Goal: Information Seeking & Learning: Learn about a topic

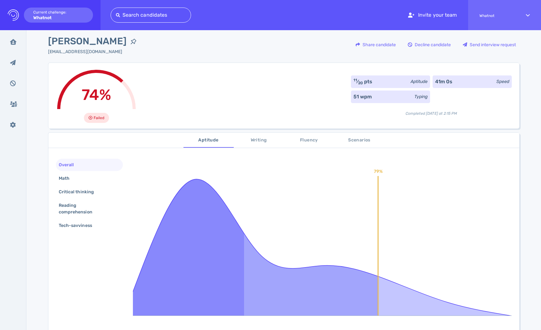
scroll to position [7, 0]
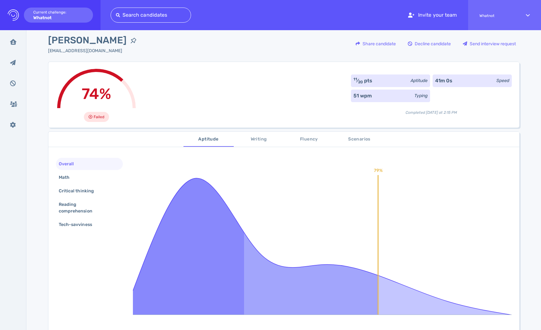
click at [358, 142] on span "Scenarios" at bounding box center [359, 140] width 43 height 8
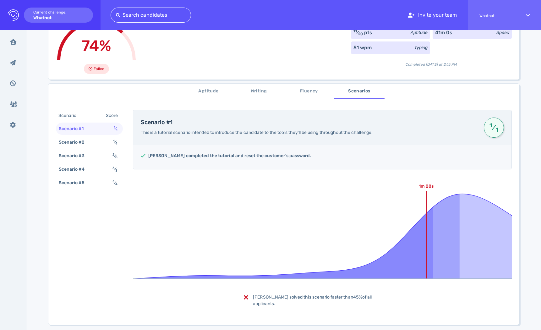
scroll to position [52, 0]
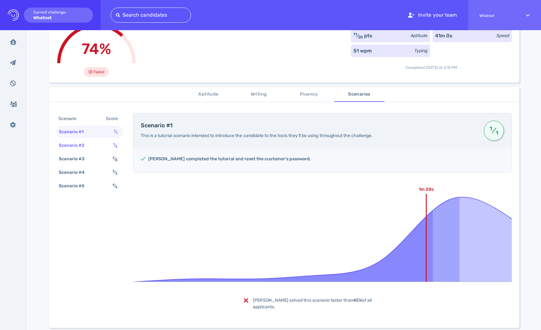
click at [81, 147] on div "Scenario #2" at bounding box center [75, 145] width 35 height 9
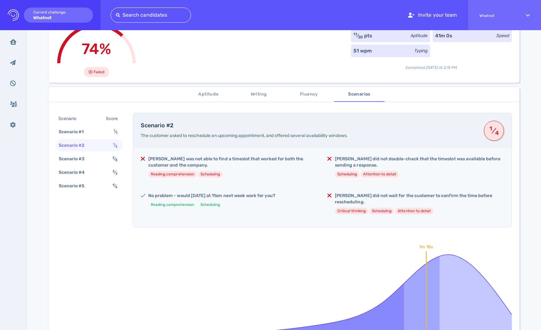
click at [185, 158] on h5 "[PERSON_NAME] was not able to find a timeslot that worked for both the customer…" at bounding box center [232, 162] width 169 height 13
click at [219, 157] on h5 "[PERSON_NAME] was not able to find a timeslot that worked for both the customer…" at bounding box center [232, 162] width 169 height 13
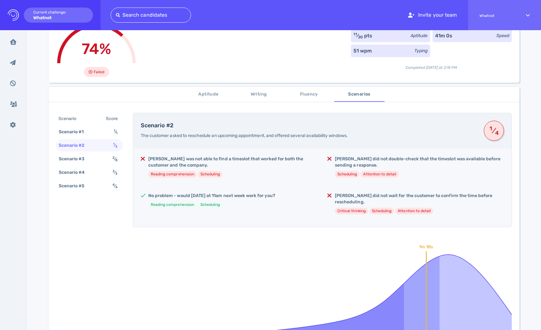
click at [219, 157] on h5 "[PERSON_NAME] was not able to find a timeslot that worked for both the customer…" at bounding box center [232, 162] width 169 height 13
click at [264, 160] on h5 "[PERSON_NAME] was not able to find a timeslot that worked for both the customer…" at bounding box center [232, 162] width 169 height 13
click at [176, 159] on h5 "[PERSON_NAME] was not able to find a timeslot that worked for both the customer…" at bounding box center [232, 162] width 169 height 13
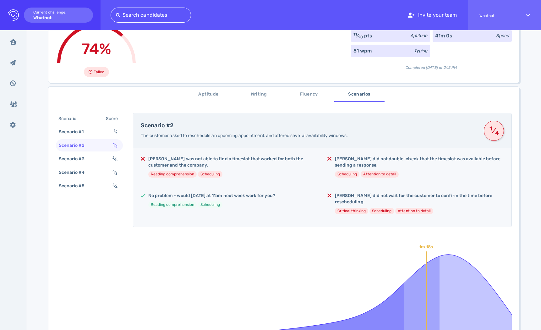
click at [176, 159] on h5 "[PERSON_NAME] was not able to find a timeslot that worked for both the customer…" at bounding box center [232, 162] width 169 height 13
click at [186, 162] on h5 "[PERSON_NAME] was not able to find a timeslot that worked for both the customer…" at bounding box center [232, 162] width 169 height 13
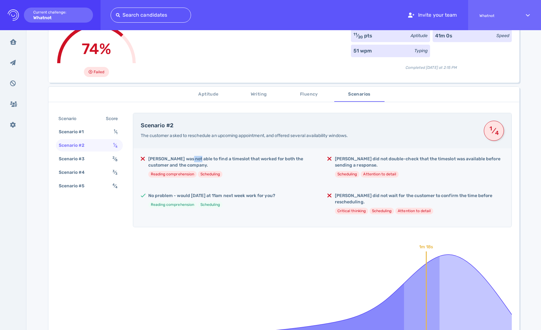
click at [186, 162] on h5 "[PERSON_NAME] was not able to find a timeslot that worked for both the customer…" at bounding box center [232, 162] width 169 height 13
click at [311, 160] on h5 "[PERSON_NAME] was not able to find a timeslot that worked for both the customer…" at bounding box center [232, 162] width 169 height 13
click at [353, 164] on h5 "[PERSON_NAME] did not double-check that the timeslot was available before sendi…" at bounding box center [419, 162] width 169 height 13
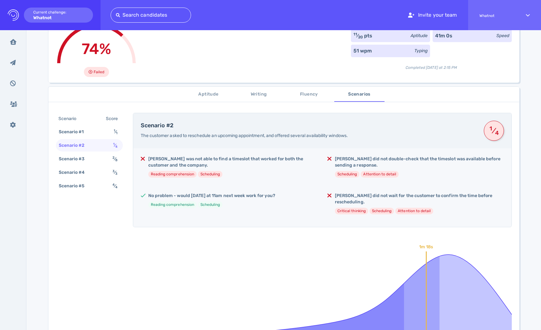
click at [352, 164] on h5 "[PERSON_NAME] did not double-check that the timeslot was available before sendi…" at bounding box center [419, 162] width 169 height 13
click at [351, 199] on h5 "[PERSON_NAME] did not wait for the customer to confirm the time before reschedu…" at bounding box center [419, 199] width 169 height 13
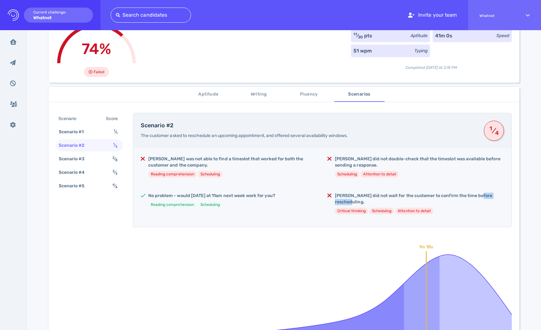
click at [351, 199] on h5 "[PERSON_NAME] did not wait for the customer to confirm the time before reschedu…" at bounding box center [419, 199] width 169 height 13
click at [354, 159] on h5 "[PERSON_NAME] did not double-check that the timeslot was available before sendi…" at bounding box center [419, 162] width 169 height 13
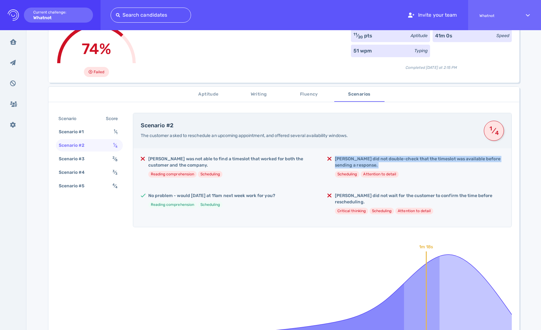
click at [354, 159] on h5 "[PERSON_NAME] did not double-check that the timeslot was available before sendi…" at bounding box center [419, 162] width 169 height 13
click at [354, 199] on h5 "[PERSON_NAME] did not wait for the customer to confirm the time before reschedu…" at bounding box center [419, 199] width 169 height 13
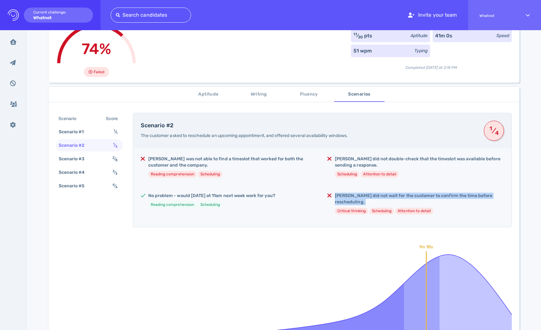
click at [350, 147] on div "Scenario #2 The customer asked to reschedule an upcoming appointment, and offer…" at bounding box center [322, 130] width 379 height 35
click at [344, 159] on h5 "[PERSON_NAME] did not double-check that the timeslot was available before sendi…" at bounding box center [419, 162] width 169 height 13
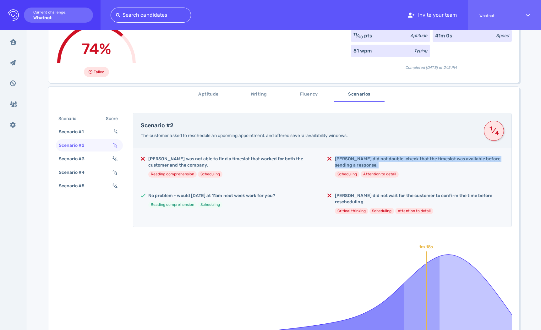
click at [344, 159] on h5 "[PERSON_NAME] did not double-check that the timeslot was available before sendi…" at bounding box center [419, 162] width 169 height 13
click at [343, 199] on h5 "[PERSON_NAME] did not wait for the customer to confirm the time before reschedu…" at bounding box center [419, 199] width 169 height 13
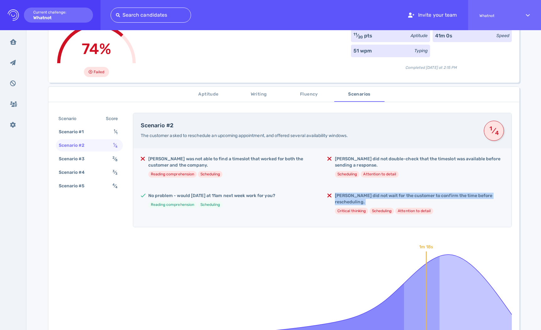
click at [343, 199] on h5 "[PERSON_NAME] did not wait for the customer to confirm the time before reschedu…" at bounding box center [419, 199] width 169 height 13
click at [347, 165] on h5 "[PERSON_NAME] did not double-check that the timeslot was available before sendi…" at bounding box center [419, 162] width 169 height 13
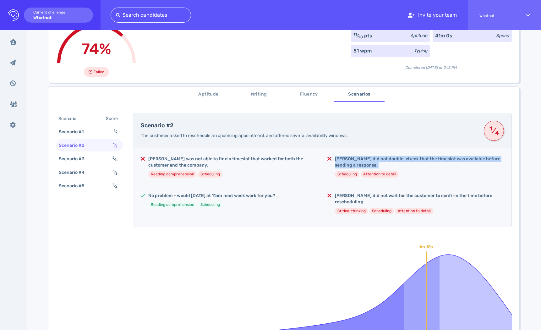
click at [347, 198] on h5 "[PERSON_NAME] did not wait for the customer to confirm the time before reschedu…" at bounding box center [419, 199] width 169 height 13
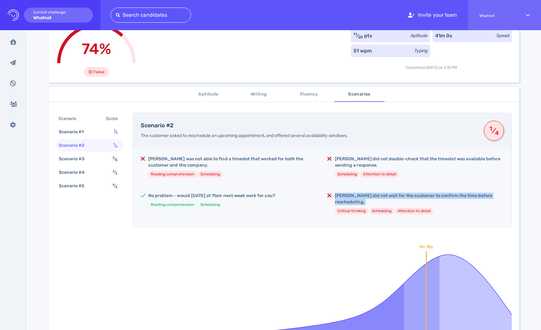
click at [347, 163] on h5 "[PERSON_NAME] did not double-check that the timeslot was available before sendi…" at bounding box center [419, 162] width 169 height 13
click at [347, 198] on h5 "[PERSON_NAME] did not wait for the customer to confirm the time before reschedu…" at bounding box center [419, 199] width 169 height 13
click at [347, 177] on li "Scheduling" at bounding box center [347, 174] width 25 height 7
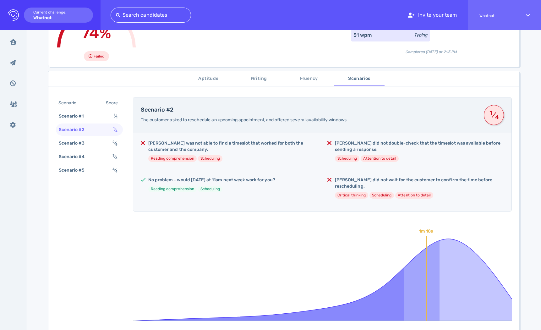
scroll to position [61, 0]
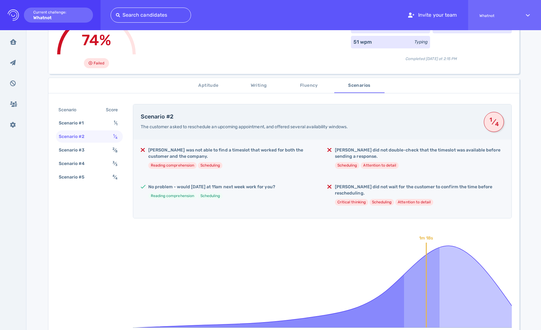
click at [251, 87] on span "Writing" at bounding box center [259, 86] width 43 height 8
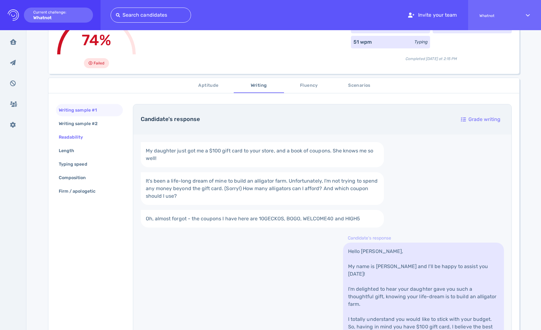
click at [94, 136] on div "Readability" at bounding box center [89, 137] width 67 height 12
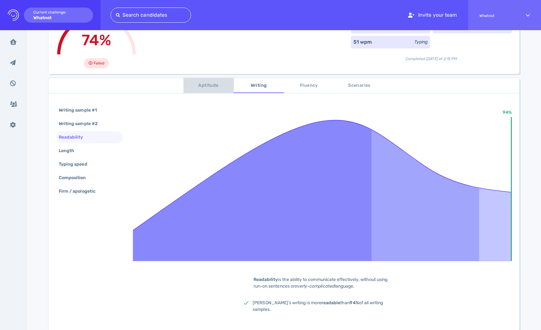
click at [208, 88] on span "Aptitude" at bounding box center [208, 86] width 43 height 8
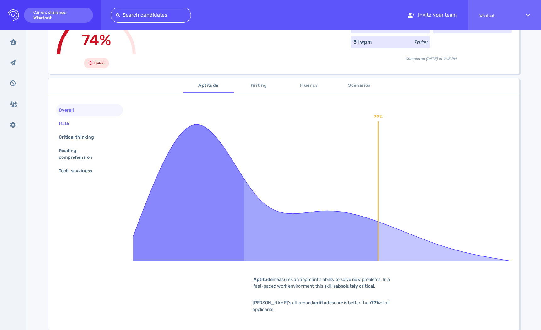
click at [89, 125] on div "Math" at bounding box center [89, 124] width 67 height 12
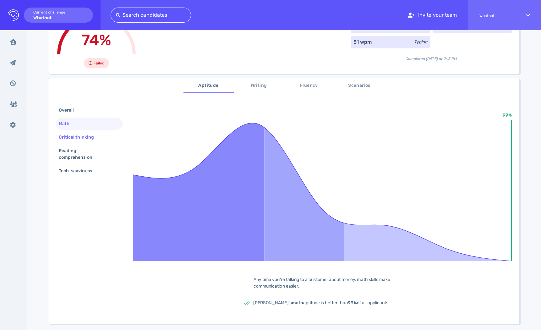
click at [88, 139] on div "Critical thinking" at bounding box center [80, 137] width 44 height 9
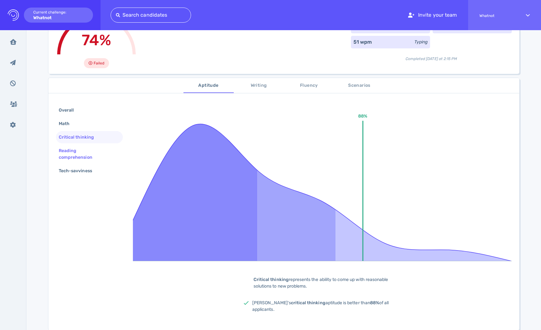
click at [83, 152] on div "Reading comprehension" at bounding box center [87, 154] width 59 height 16
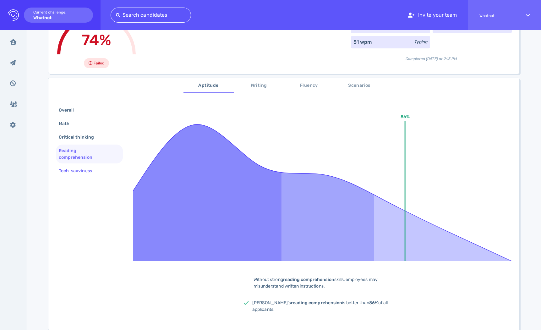
click at [83, 171] on div "Tech-savviness" at bounding box center [79, 170] width 42 height 9
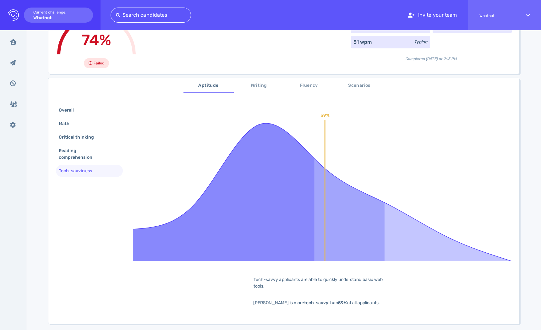
click at [263, 85] on span "Writing" at bounding box center [259, 86] width 43 height 8
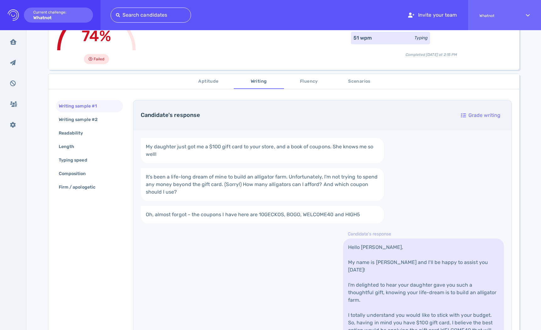
scroll to position [67, 0]
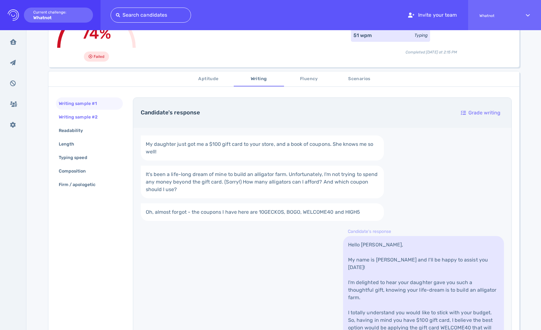
click at [80, 122] on div "Writing sample #2" at bounding box center [89, 117] width 67 height 12
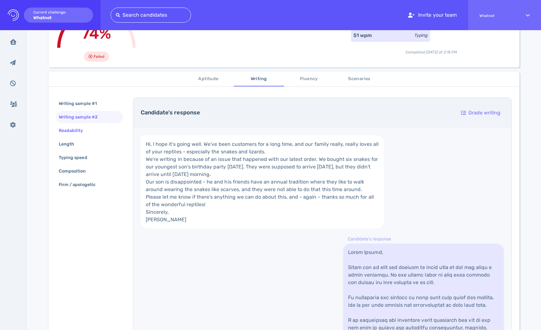
click at [72, 136] on div "Writing sample #1 Writing sample #2 Readability Length Typing speed Composition…" at bounding box center [89, 144] width 67 height 95
click at [72, 147] on div "Length" at bounding box center [70, 144] width 24 height 9
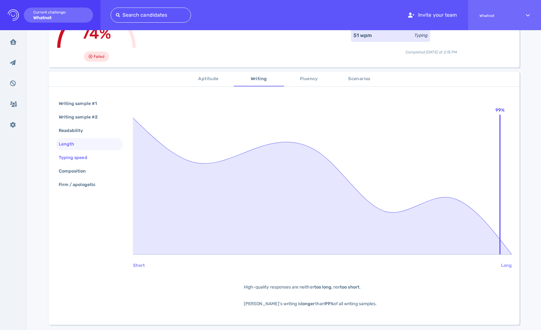
click at [74, 160] on div "Typing speed" at bounding box center [76, 157] width 37 height 9
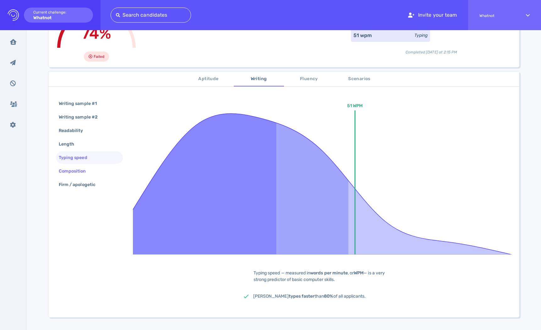
click at [72, 174] on div "Composition" at bounding box center [76, 171] width 36 height 9
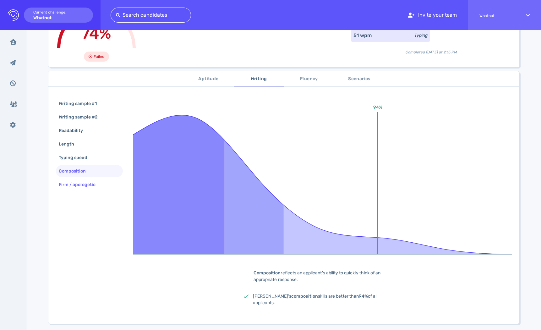
click at [72, 186] on div "Firm / apologetic" at bounding box center [81, 184] width 46 height 9
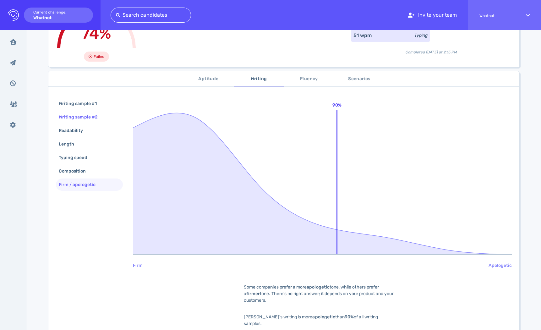
click at [79, 119] on div "Writing sample #2" at bounding box center [82, 117] width 48 height 9
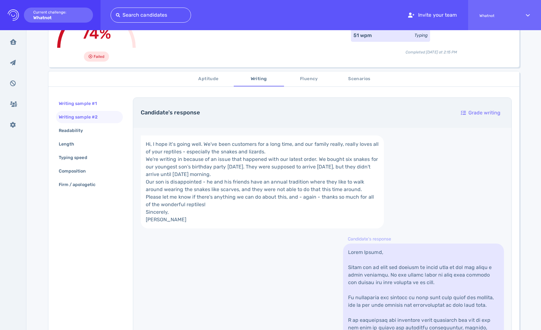
click at [79, 105] on div "Writing sample #1" at bounding box center [81, 103] width 47 height 9
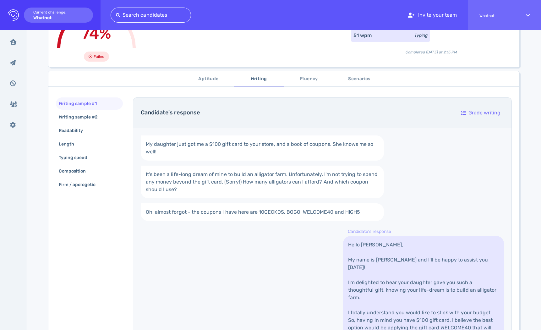
click at [302, 82] on span "Fluency" at bounding box center [309, 79] width 43 height 8
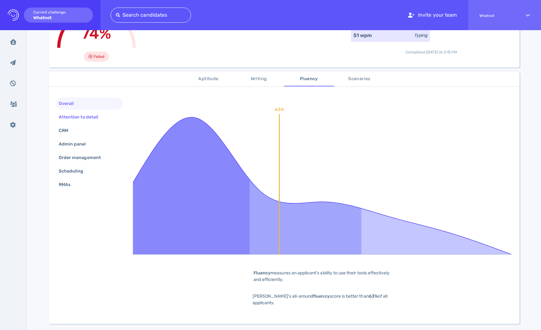
click at [81, 114] on div "Attention to detail" at bounding box center [82, 117] width 48 height 9
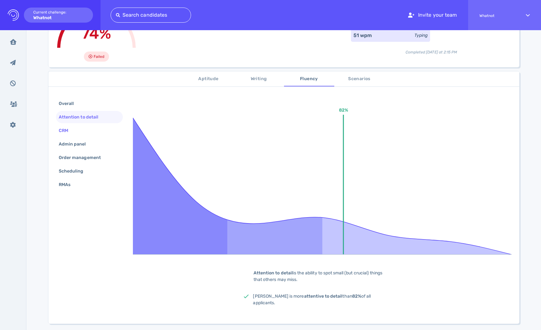
click at [74, 128] on div "CRM" at bounding box center [67, 130] width 18 height 9
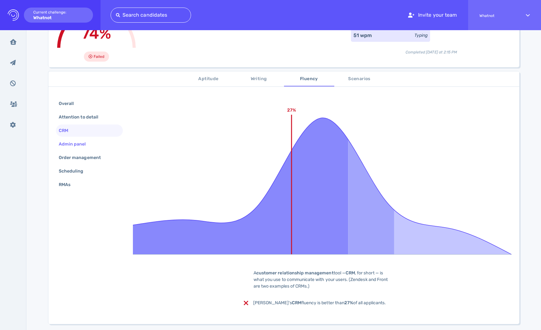
click at [74, 145] on div "Admin panel" at bounding box center [76, 144] width 36 height 9
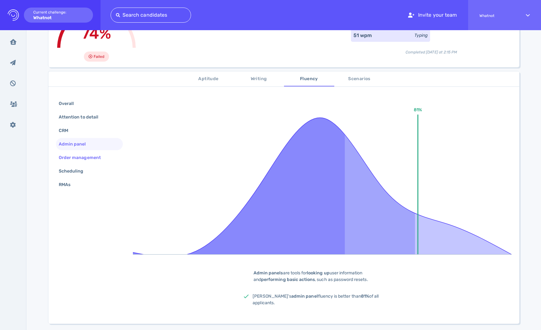
click at [74, 156] on div "Order management" at bounding box center [83, 157] width 51 height 9
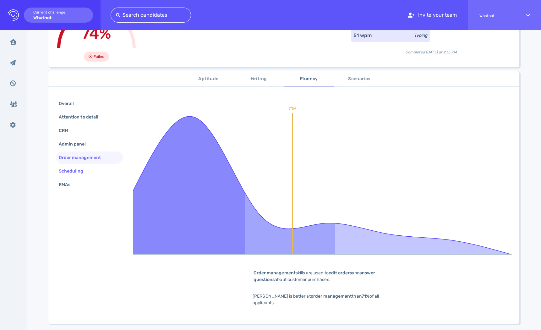
click at [71, 170] on div "Scheduling" at bounding box center [75, 171] width 34 height 9
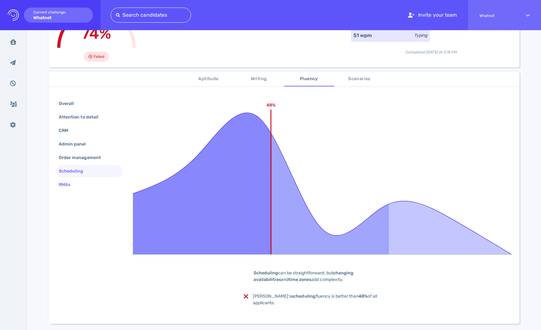
click at [70, 183] on div "RMAs" at bounding box center [68, 184] width 20 height 9
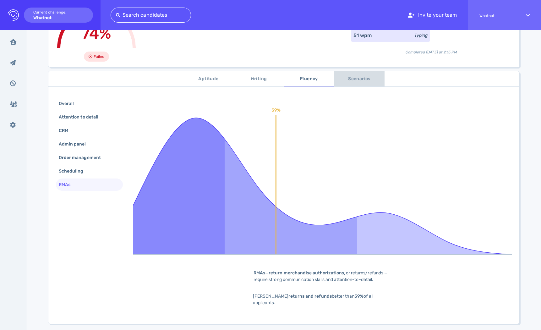
click at [356, 81] on span "Scenarios" at bounding box center [359, 79] width 43 height 8
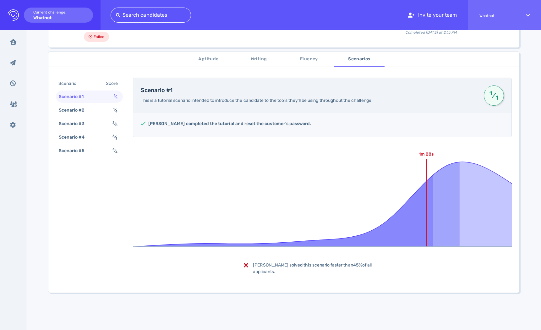
scroll to position [86, 0]
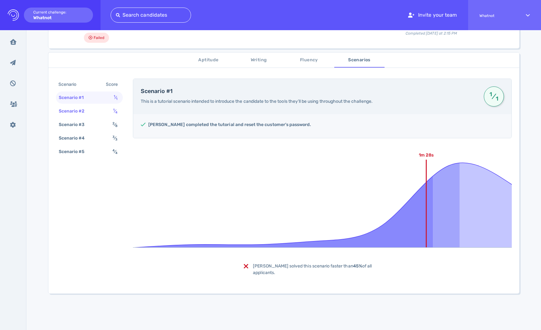
click at [98, 116] on div "Scenario #2 1 ⁄ 4" at bounding box center [89, 111] width 67 height 12
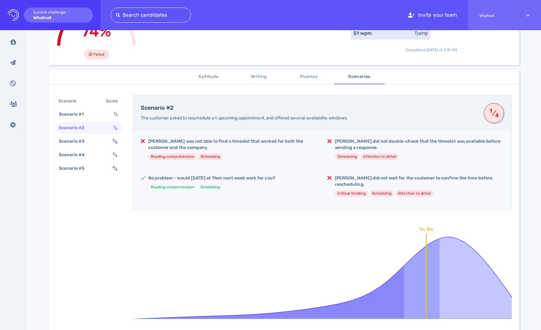
scroll to position [68, 0]
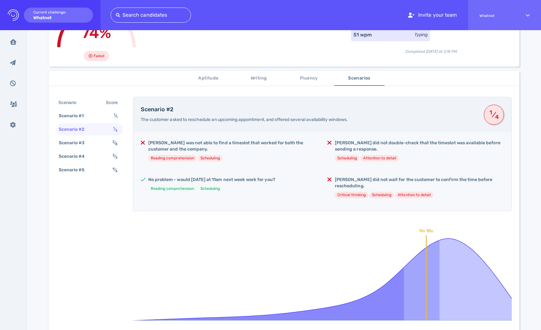
click at [272, 177] on h5 "No problem - would [DATE] at 11am next week work for you?" at bounding box center [211, 180] width 127 height 6
click at [265, 182] on h5 "No problem - would [DATE] at 11am next week work for you?" at bounding box center [211, 180] width 127 height 6
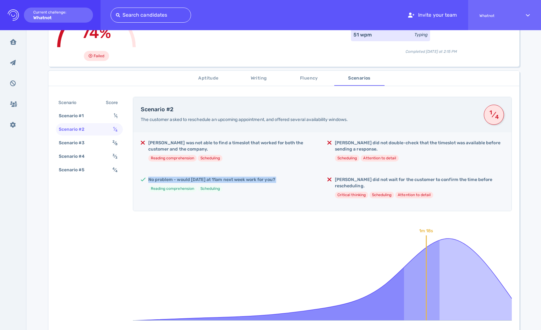
click at [272, 180] on h5 "No problem - would [DATE] at 11am next week work for you?" at bounding box center [211, 180] width 127 height 6
click at [282, 178] on div "No problem - would [DATE] at 11am next week work for you? Reading comprehension…" at bounding box center [229, 187] width 177 height 20
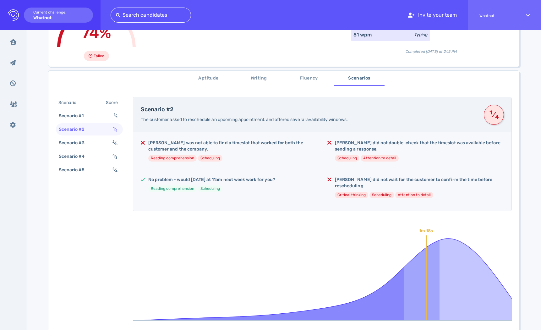
click at [282, 178] on div "No problem - would [DATE] at 11am next week work for you? Reading comprehension…" at bounding box center [229, 187] width 177 height 20
click at [264, 180] on h5 "No problem - would [DATE] at 11am next week work for you?" at bounding box center [211, 180] width 127 height 6
click at [269, 180] on h5 "No problem - would [DATE] at 11am next week work for you?" at bounding box center [211, 180] width 127 height 6
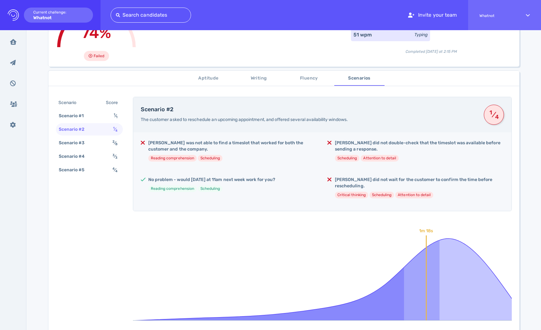
click at [269, 180] on h5 "No problem - would [DATE] at 11am next week work for you?" at bounding box center [211, 180] width 127 height 6
click at [280, 141] on h5 "[PERSON_NAME] was not able to find a timeslot that worked for both the customer…" at bounding box center [232, 146] width 169 height 13
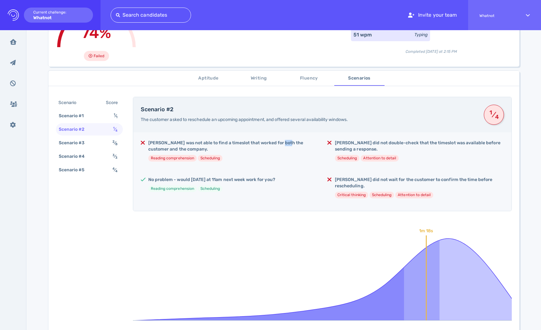
click at [280, 141] on h5 "[PERSON_NAME] was not able to find a timeslot that worked for both the customer…" at bounding box center [232, 146] width 169 height 13
click at [262, 175] on div "[PERSON_NAME] was not able to find a timeslot that worked for both the customer…" at bounding box center [322, 171] width 379 height 79
click at [260, 182] on h5 "No problem - would [DATE] at 11am next week work for you?" at bounding box center [211, 180] width 127 height 6
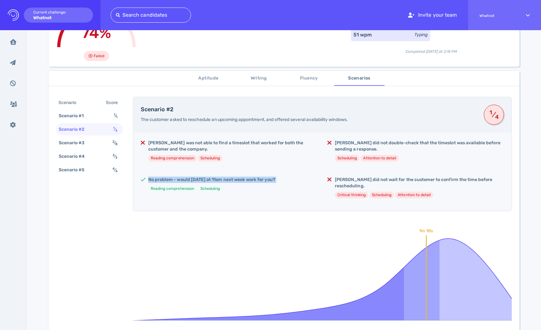
click at [276, 140] on h5 "[PERSON_NAME] was not able to find a timeslot that worked for both the customer…" at bounding box center [232, 146] width 169 height 13
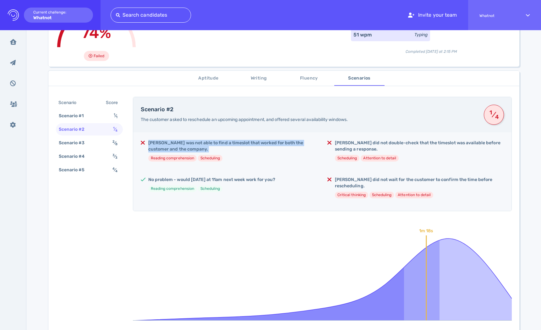
click at [276, 140] on h5 "[PERSON_NAME] was not able to find a timeslot that worked for both the customer…" at bounding box center [232, 146] width 169 height 13
click at [257, 179] on h5 "No problem - would [DATE] at 11am next week work for you?" at bounding box center [211, 180] width 127 height 6
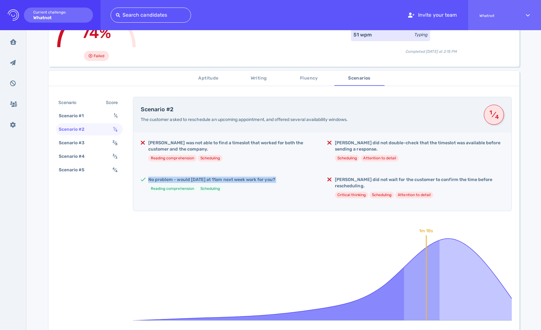
click at [257, 179] on h5 "No problem - would [DATE] at 11am next week work for you?" at bounding box center [211, 180] width 127 height 6
click at [272, 141] on h5 "[PERSON_NAME] was not able to find a timeslot that worked for both the customer…" at bounding box center [232, 146] width 169 height 13
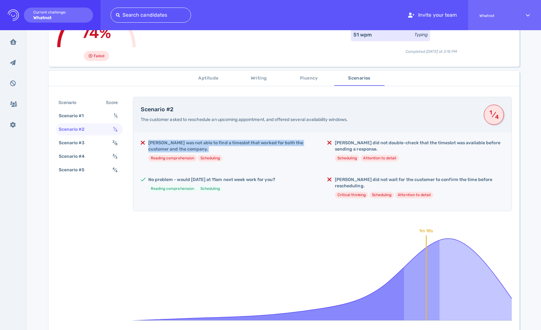
click at [272, 141] on h5 "[PERSON_NAME] was not able to find a timeslot that worked for both the customer…" at bounding box center [232, 146] width 169 height 13
click at [256, 180] on h5 "No problem - would [DATE] at 11am next week work for you?" at bounding box center [211, 180] width 127 height 6
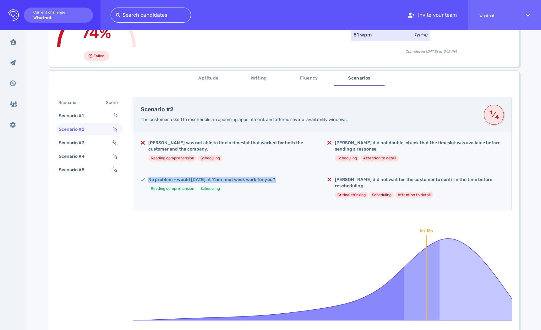
click at [256, 180] on h5 "No problem - would [DATE] at 11am next week work for you?" at bounding box center [211, 180] width 127 height 6
click at [273, 145] on h5 "[PERSON_NAME] was not able to find a timeslot that worked for both the customer…" at bounding box center [232, 146] width 169 height 13
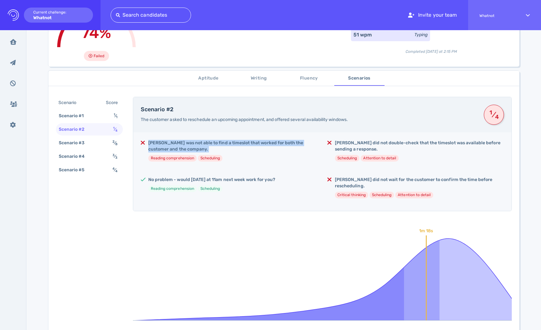
click at [273, 145] on h5 "[PERSON_NAME] was not able to find a timeslot that worked for both the customer…" at bounding box center [232, 146] width 169 height 13
click at [261, 179] on h5 "No problem - would [DATE] at 11am next week work for you?" at bounding box center [211, 180] width 127 height 6
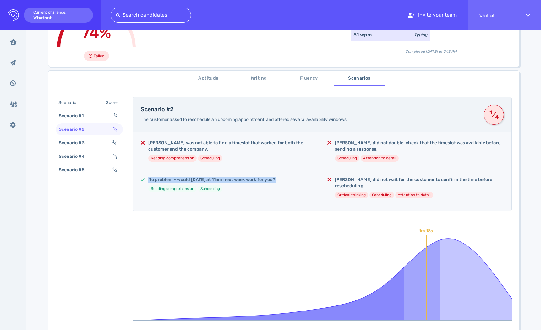
click at [261, 179] on h5 "No problem - would [DATE] at 11am next week work for you?" at bounding box center [211, 180] width 127 height 6
click at [270, 143] on h5 "[PERSON_NAME] was not able to find a timeslot that worked for both the customer…" at bounding box center [232, 146] width 169 height 13
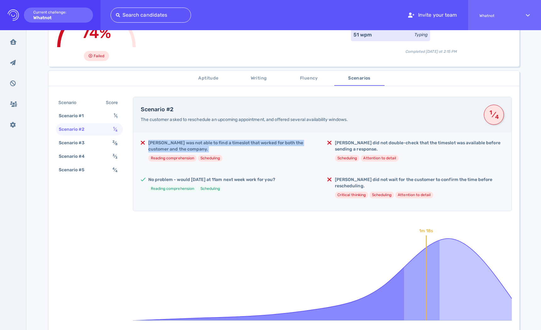
click at [264, 195] on div "No problem - would [DATE] at 11am next week work for you? Reading comprehension…" at bounding box center [211, 187] width 127 height 20
click at [360, 188] on h5 "[PERSON_NAME] did not wait for the customer to confirm the time before reschedu…" at bounding box center [419, 183] width 169 height 13
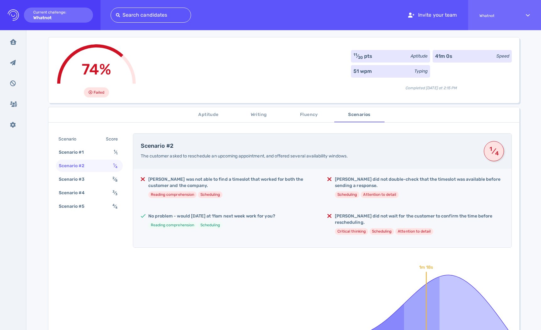
scroll to position [31, 0]
click at [99, 173] on div "Scenario Score Scenario #1 1 ⁄ 1 Scenario #2 1 ⁄ 4 Scenario #3 2 ⁄ 8 Scenario #…" at bounding box center [89, 174] width 67 height 80
click at [94, 180] on div "Scenario #3 2 ⁄ 8" at bounding box center [89, 180] width 67 height 12
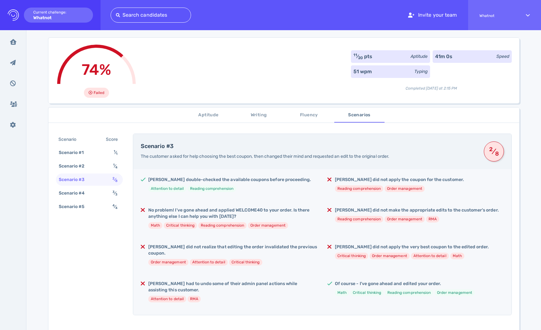
click at [256, 209] on h5 "No problem! I've gone ahead and applied WELCOME40 to your order. Is there anyth…" at bounding box center [232, 213] width 169 height 13
click at [280, 209] on h5 "No problem! I've gone ahead and applied WELCOME40 to your order. Is there anyth…" at bounding box center [232, 213] width 169 height 13
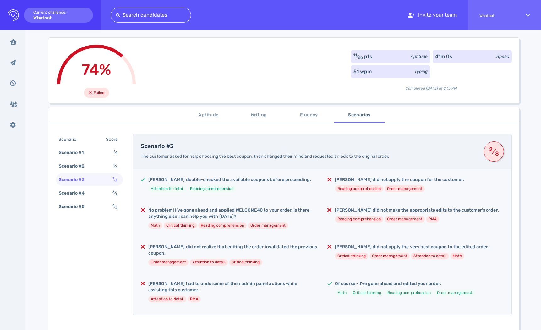
click at [303, 244] on h5 "[PERSON_NAME] did not realize that editing the order invalidated the previous c…" at bounding box center [232, 250] width 169 height 13
click at [302, 218] on h5 "No problem! I've gone ahead and applied WELCOME40 to your order. Is there anyth…" at bounding box center [232, 213] width 169 height 13
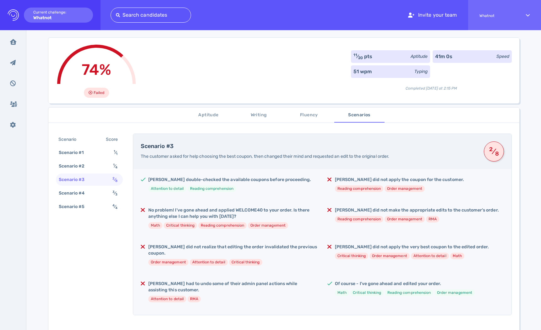
click at [302, 215] on h5 "No problem! I've gone ahead and applied WELCOME40 to your order. Is there anyth…" at bounding box center [232, 213] width 169 height 13
click at [299, 243] on div "[PERSON_NAME] double-checked the available coupons before proceeding. Attention…" at bounding box center [322, 242] width 379 height 146
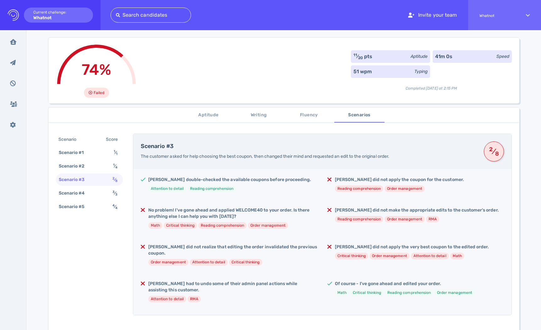
click at [299, 243] on div "[PERSON_NAME] double-checked the available coupons before proceeding. Attention…" at bounding box center [322, 242] width 379 height 146
click at [300, 213] on h5 "No problem! I've gone ahead and applied WELCOME40 to your order. Is there anyth…" at bounding box center [232, 213] width 169 height 13
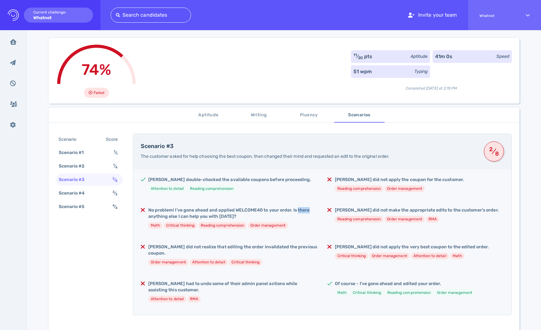
click at [300, 213] on h5 "No problem! I've gone ahead and applied WELCOME40 to your order. Is there anyth…" at bounding box center [232, 213] width 169 height 13
click at [293, 248] on h5 "[PERSON_NAME] did not realize that editing the order invalidated the previous c…" at bounding box center [232, 250] width 169 height 13
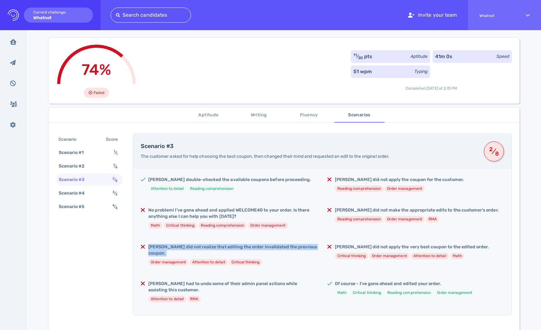
click at [293, 248] on h5 "[PERSON_NAME] did not realize that editing the order invalidated the previous c…" at bounding box center [232, 250] width 169 height 13
click at [296, 209] on h5 "No problem! I've gone ahead and applied WELCOME40 to your order. Is there anyth…" at bounding box center [232, 213] width 169 height 13
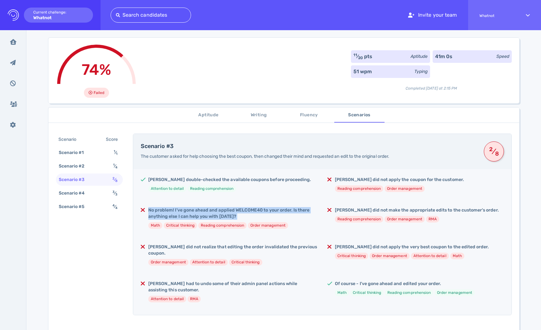
click at [296, 209] on h5 "No problem! I've gone ahead and applied WELCOME40 to your order. Is there anyth…" at bounding box center [232, 213] width 169 height 13
click at [292, 249] on h5 "[PERSON_NAME] did not realize that editing the order invalidated the previous c…" at bounding box center [232, 250] width 169 height 13
click at [293, 242] on div "[PERSON_NAME] double-checked the available coupons before proceeding. Attention…" at bounding box center [322, 242] width 379 height 146
click at [295, 215] on h5 "No problem! I've gone ahead and applied WELCOME40 to your order. Is there anyth…" at bounding box center [232, 213] width 169 height 13
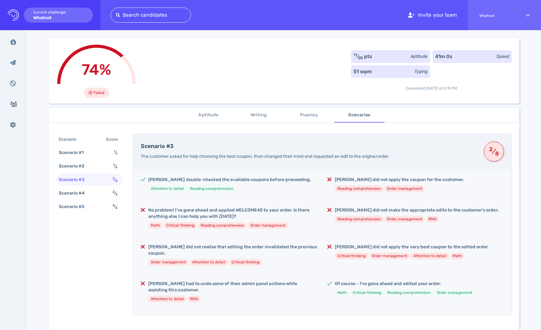
click at [295, 215] on h5 "No problem! I've gone ahead and applied WELCOME40 to your order. Is there anyth…" at bounding box center [232, 213] width 169 height 13
click at [291, 247] on h5 "[PERSON_NAME] did not realize that editing the order invalidated the previous c…" at bounding box center [232, 250] width 169 height 13
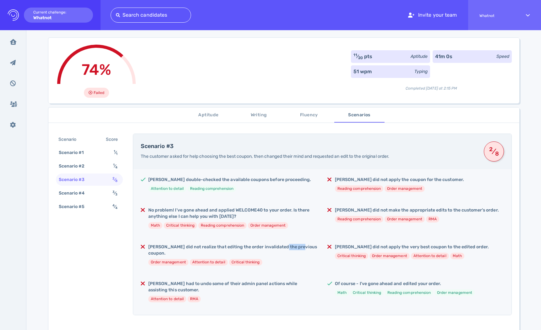
click at [295, 209] on h5 "No problem! I've gone ahead and applied WELCOME40 to your order. Is there anyth…" at bounding box center [232, 213] width 169 height 13
click at [360, 206] on div "[PERSON_NAME] double-checked the available coupons before proceeding. Attention…" at bounding box center [322, 242] width 379 height 146
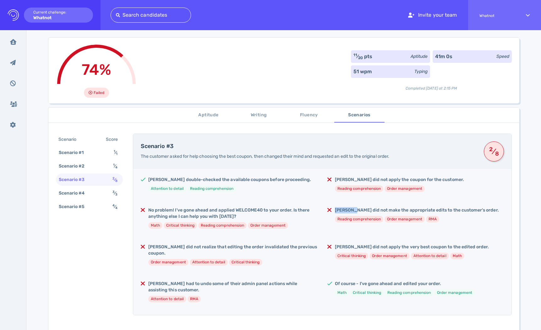
click at [360, 206] on div "[PERSON_NAME] double-checked the available coupons before proceeding. Attention…" at bounding box center [322, 242] width 379 height 146
click at [362, 178] on h5 "[PERSON_NAME] did not apply the coupon for the customer." at bounding box center [399, 180] width 129 height 6
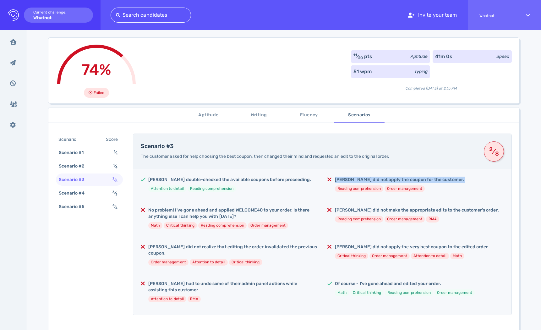
click at [362, 178] on h5 "[PERSON_NAME] did not apply the coupon for the customer." at bounding box center [399, 180] width 129 height 6
click at [355, 211] on h5 "[PERSON_NAME] did not make the appropriate edits to the customer's order." at bounding box center [417, 210] width 164 height 6
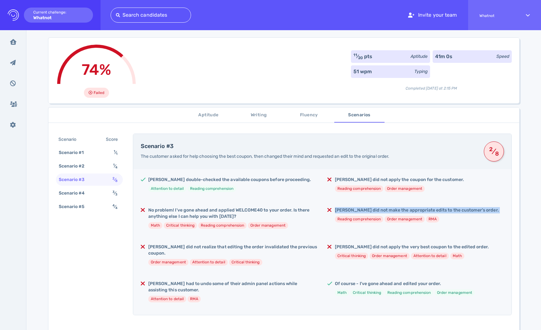
click at [355, 211] on h5 "[PERSON_NAME] did not make the appropriate edits to the customer's order." at bounding box center [417, 210] width 164 height 6
click at [356, 281] on h5 "Of course - I've gone ahead and edited your order." at bounding box center [405, 284] width 140 height 6
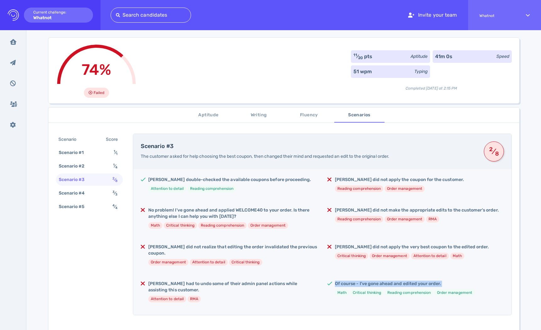
click at [267, 283] on h5 "[PERSON_NAME] had to undo some of their admin panel actions while assisting thi…" at bounding box center [232, 287] width 169 height 13
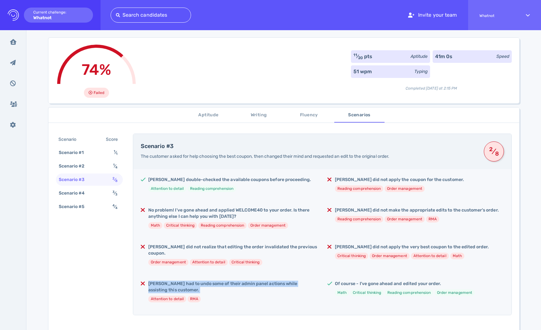
click at [280, 245] on h5 "[PERSON_NAME] did not realize that editing the order invalidated the previous c…" at bounding box center [232, 250] width 169 height 13
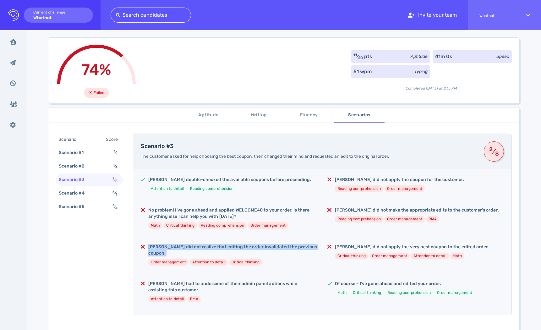
click at [280, 245] on h5 "[PERSON_NAME] did not realize that editing the order invalidated the previous c…" at bounding box center [232, 250] width 169 height 13
click at [275, 281] on h5 "[PERSON_NAME] had to undo some of their admin panel actions while assisting thi…" at bounding box center [232, 287] width 169 height 13
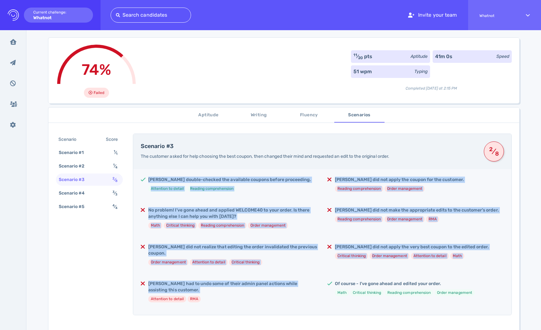
drag, startPoint x: 275, startPoint y: 280, endPoint x: 297, endPoint y: 158, distance: 124.3
click at [297, 158] on div "Scenario #3 The customer asked for help choosing the best coupon, then changed …" at bounding box center [322, 225] width 379 height 182
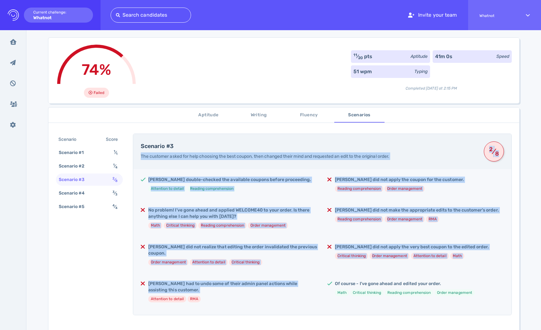
click at [297, 158] on span "The customer asked for help choosing the best coupon, then changed their mind a…" at bounding box center [265, 156] width 249 height 5
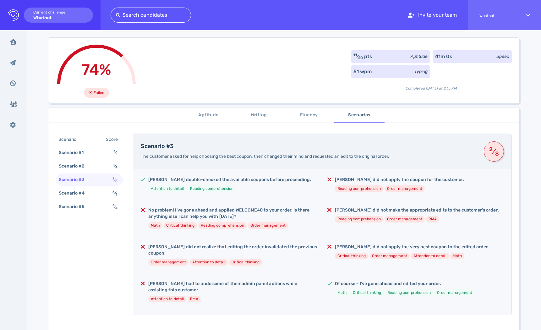
click at [297, 158] on span "The customer asked for help choosing the best coupon, then changed their mind a…" at bounding box center [265, 156] width 249 height 5
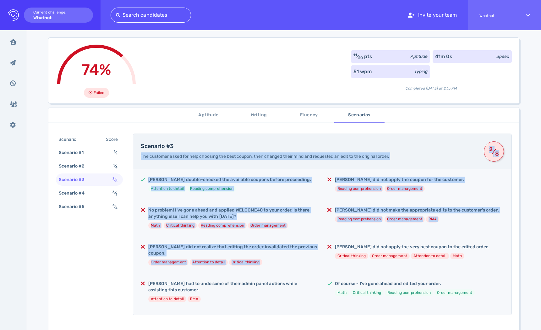
drag, startPoint x: 297, startPoint y: 158, endPoint x: 296, endPoint y: 270, distance: 112.3
click at [296, 270] on div "Scenario #3 The customer asked for help choosing the best coupon, then changed …" at bounding box center [322, 225] width 379 height 182
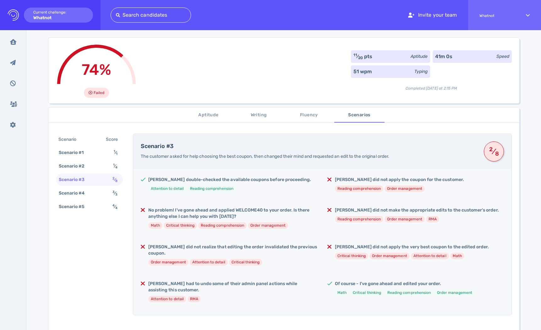
click at [296, 281] on h5 "[PERSON_NAME] had to undo some of their admin panel actions while assisting thi…" at bounding box center [232, 287] width 169 height 13
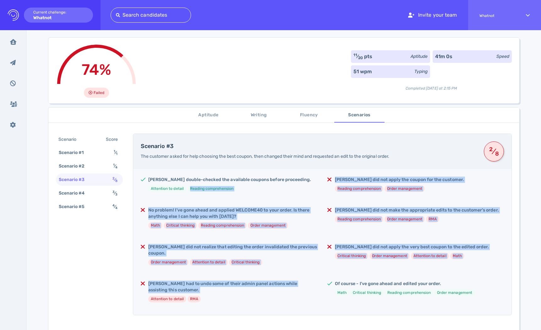
drag, startPoint x: 296, startPoint y: 275, endPoint x: 296, endPoint y: 189, distance: 86.5
click at [296, 189] on div "[PERSON_NAME] double-checked the available coupons before proceeding. Attention…" at bounding box center [322, 242] width 379 height 146
click at [297, 180] on div "[PERSON_NAME] double-checked the available coupons before proceeding. Attention…" at bounding box center [229, 187] width 177 height 20
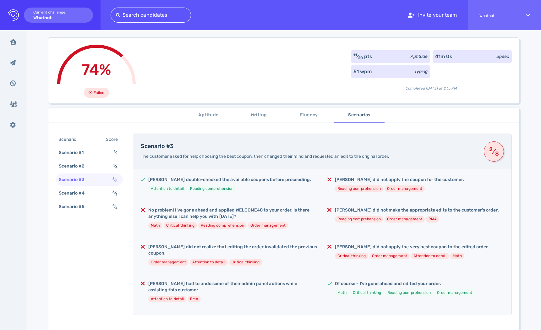
click at [297, 180] on div "[PERSON_NAME] double-checked the available coupons before proceeding. Attention…" at bounding box center [229, 187] width 177 height 20
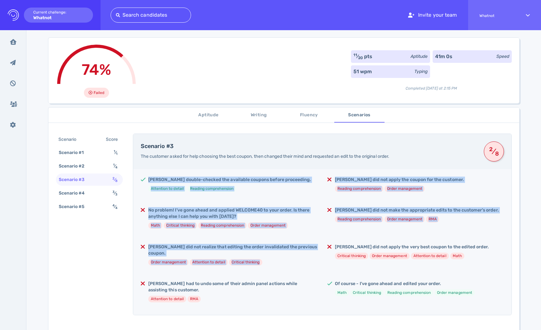
drag, startPoint x: 297, startPoint y: 180, endPoint x: 288, endPoint y: 274, distance: 94.1
click at [288, 274] on div "[PERSON_NAME] double-checked the available coupons before proceeding. Attention…" at bounding box center [322, 242] width 379 height 146
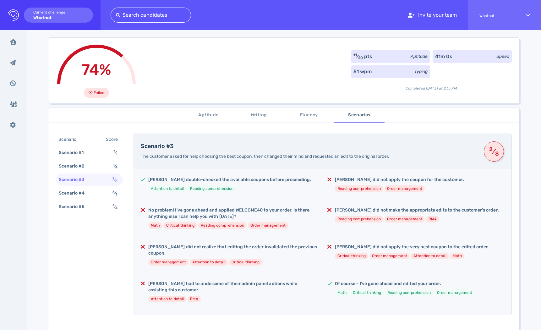
click at [291, 281] on h5 "[PERSON_NAME] had to undo some of their admin panel actions while assisting thi…" at bounding box center [232, 287] width 169 height 13
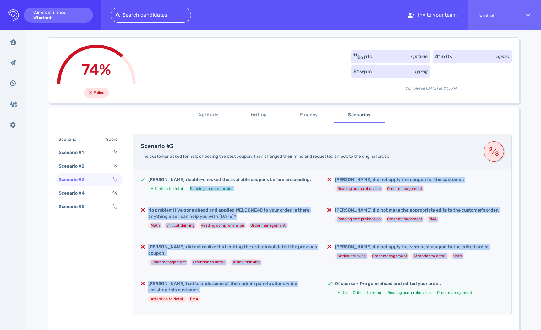
drag, startPoint x: 291, startPoint y: 280, endPoint x: 291, endPoint y: 187, distance: 93.1
click at [291, 188] on div "[PERSON_NAME] double-checked the available coupons before proceeding. Attention…" at bounding box center [322, 242] width 379 height 146
click at [291, 186] on ul "Attention to detail Reading comprehension" at bounding box center [229, 189] width 163 height 7
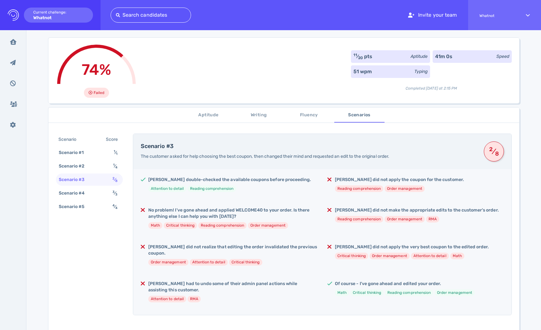
click at [291, 186] on ul "Attention to detail Reading comprehension" at bounding box center [229, 189] width 163 height 7
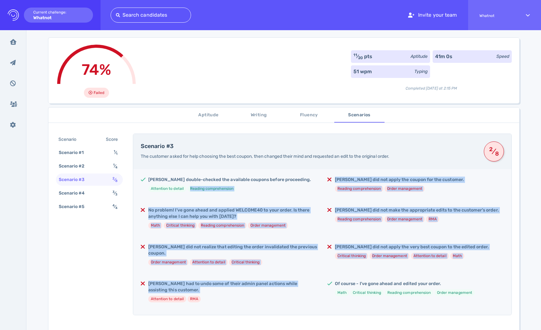
drag, startPoint x: 291, startPoint y: 186, endPoint x: 293, endPoint y: 289, distance: 103.2
click at [293, 289] on div "[PERSON_NAME] double-checked the available coupons before proceeding. Attention…" at bounding box center [322, 242] width 379 height 146
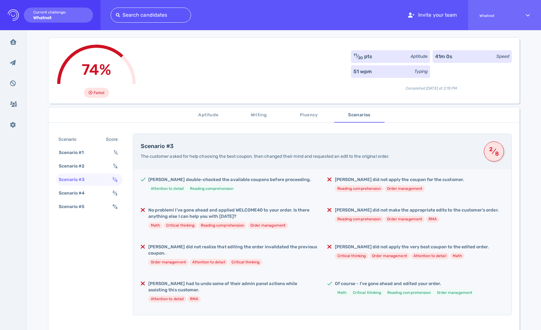
click at [296, 284] on h5 "[PERSON_NAME] had to undo some of their admin panel actions while assisting thi…" at bounding box center [232, 287] width 169 height 13
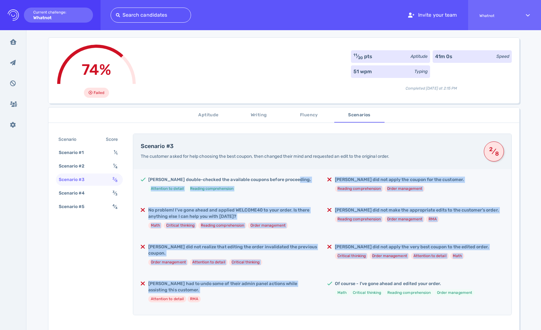
drag, startPoint x: 296, startPoint y: 284, endPoint x: 297, endPoint y: 179, distance: 105.3
click at [297, 180] on div "[PERSON_NAME] double-checked the available coupons before proceeding. Attention…" at bounding box center [322, 242] width 379 height 146
click at [297, 179] on div "[PERSON_NAME] double-checked the available coupons before proceeding. Attention…" at bounding box center [229, 187] width 177 height 20
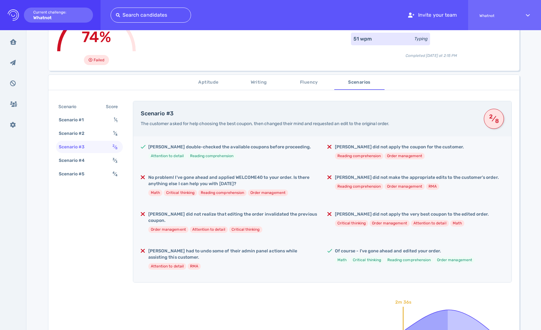
scroll to position [0, 0]
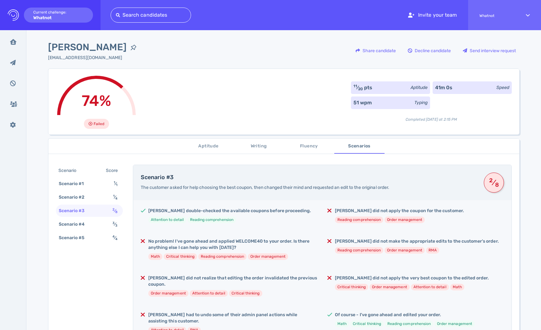
click at [492, 189] on div "2 ⁄ 8" at bounding box center [494, 183] width 20 height 20
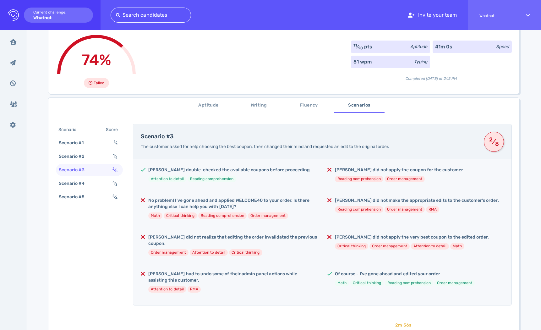
scroll to position [44, 0]
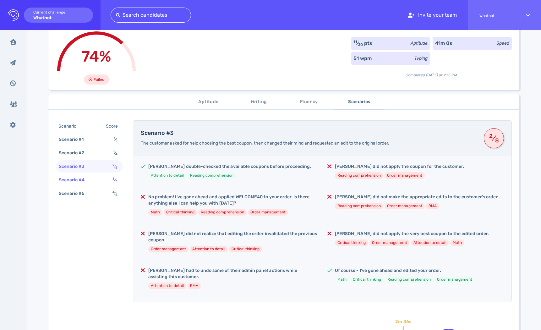
click at [82, 182] on div "Scenario #4" at bounding box center [75, 179] width 35 height 9
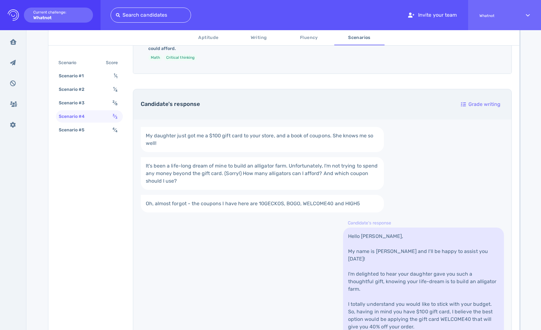
scroll to position [198, 0]
click at [92, 127] on div "Scenario #5 4 ⁄ 4" at bounding box center [89, 130] width 67 height 12
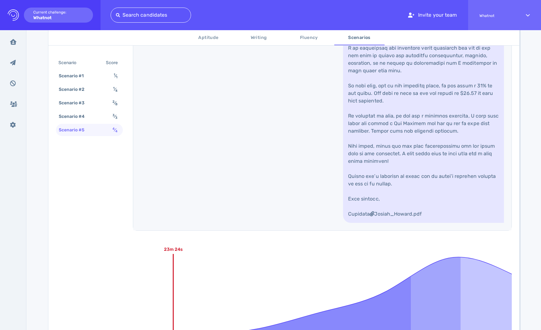
scroll to position [472, 0]
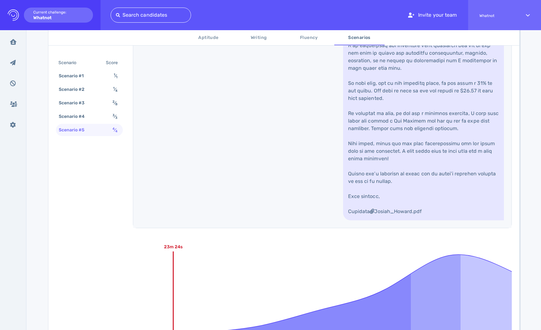
click at [405, 141] on link "Josiah_Howard.pdf" at bounding box center [423, 95] width 161 height 252
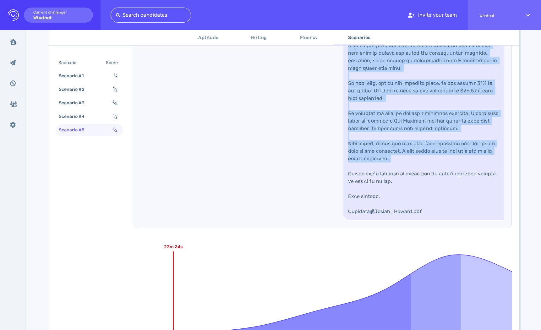
drag, startPoint x: 405, startPoint y: 141, endPoint x: 404, endPoint y: 239, distance: 98.7
click at [404, 220] on link "Josiah_Howard.pdf" at bounding box center [423, 95] width 161 height 252
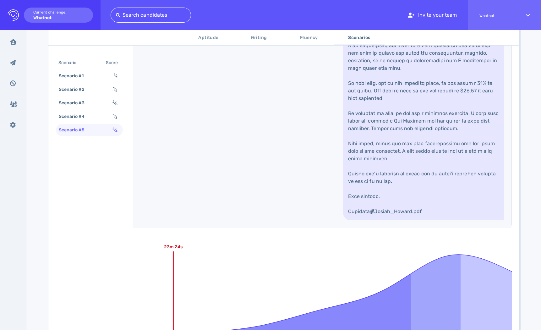
click at [401, 220] on link "Josiah_Howard.pdf" at bounding box center [423, 95] width 161 height 252
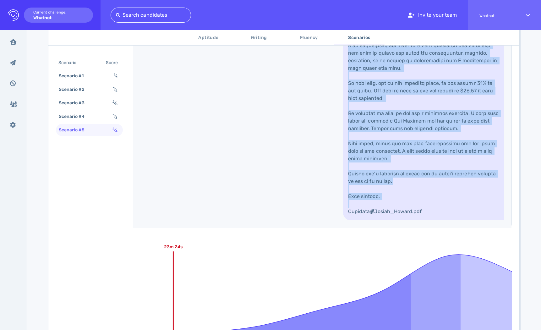
drag, startPoint x: 401, startPoint y: 280, endPoint x: 406, endPoint y: 89, distance: 191.6
click at [405, 94] on link "Josiah_Howard.pdf" at bounding box center [423, 95] width 161 height 252
click at [406, 89] on link "Josiah_Howard.pdf" at bounding box center [423, 95] width 161 height 252
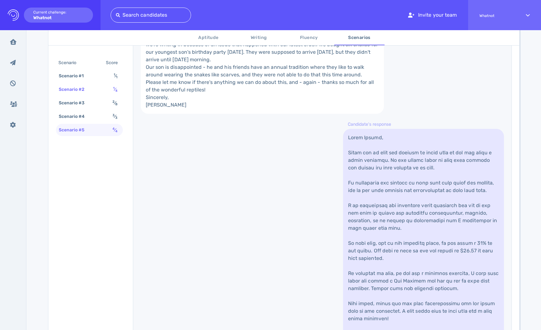
click at [105, 90] on div "Scenario #2 1 ⁄ 4" at bounding box center [89, 89] width 67 height 12
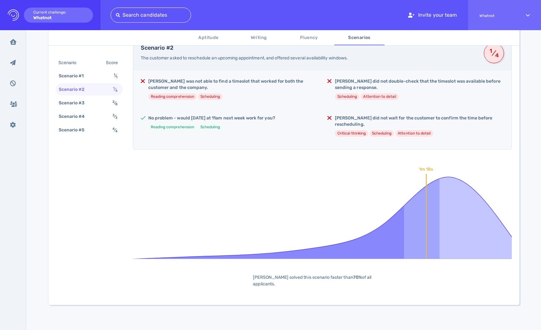
scroll to position [123, 0]
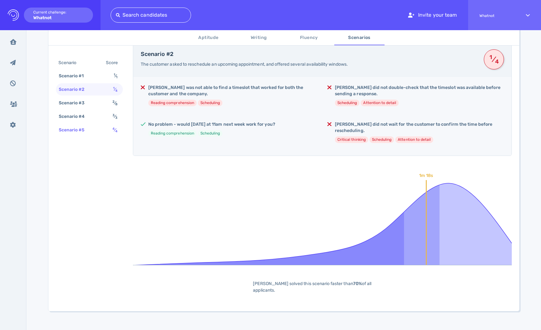
click at [77, 125] on div "Scenario #5 4 ⁄ 4" at bounding box center [89, 130] width 67 height 12
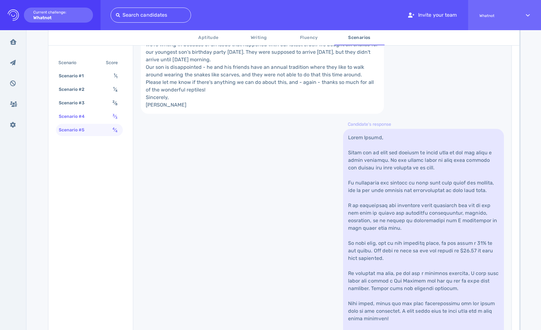
click at [76, 115] on div "Scenario #4" at bounding box center [75, 116] width 35 height 9
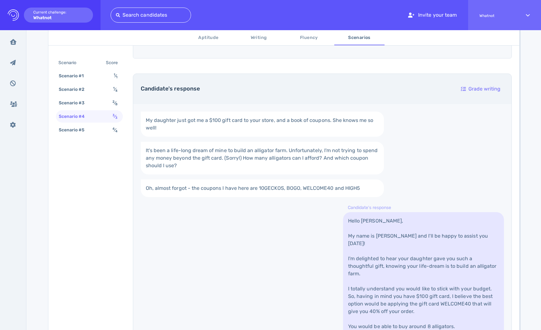
scroll to position [207, 0]
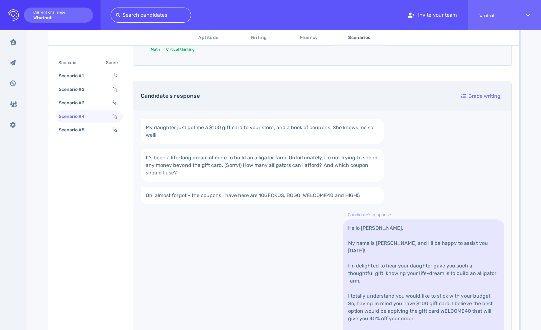
click at [260, 164] on link "It's been a life-long dream of mine to build an alligator farm. Unfortunately, …" at bounding box center [263, 165] width 244 height 33
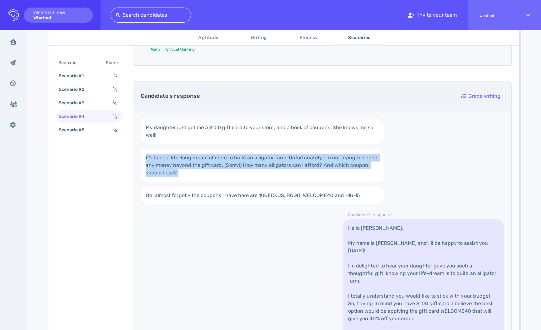
click at [272, 132] on link "My daughter just got me a $100 gift card to your store, and a book of coupons. …" at bounding box center [263, 131] width 244 height 25
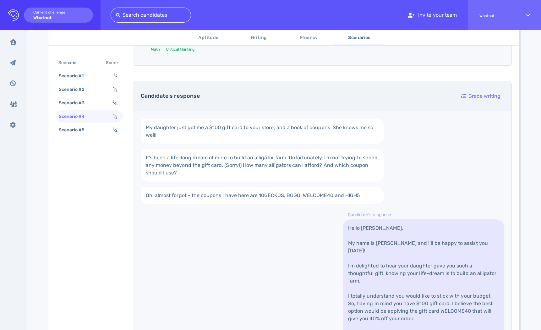
click at [272, 132] on link "My daughter just got me a $100 gift card to your store, and a book of coupons. …" at bounding box center [263, 131] width 244 height 25
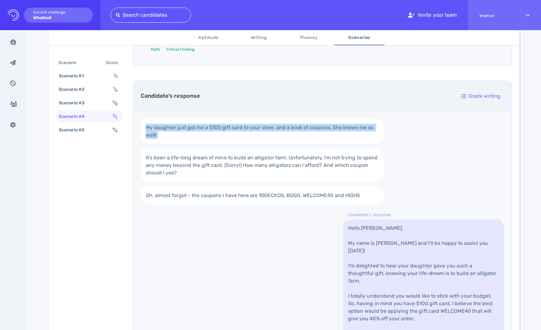
click at [262, 168] on link "It's been a life-long dream of mine to build an alligator farm. Unfortunately, …" at bounding box center [263, 165] width 244 height 33
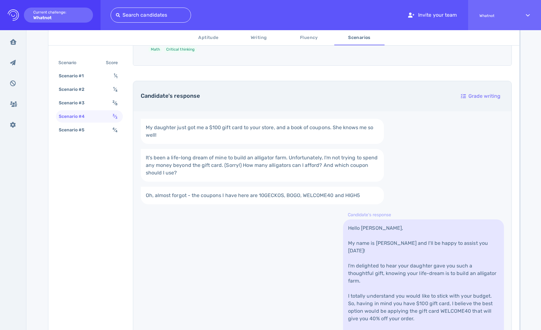
click at [262, 168] on link "It's been a life-long dream of mine to build an alligator farm. Unfortunately, …" at bounding box center [263, 165] width 244 height 33
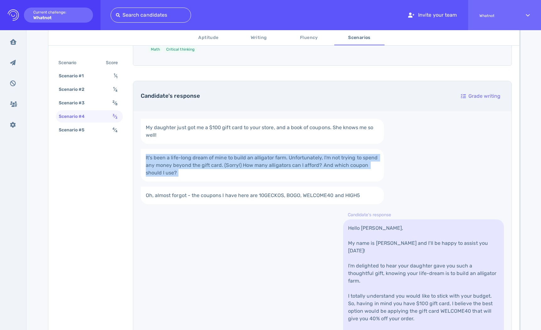
click at [279, 134] on link "My daughter just got me a $100 gift card to your store, and a book of coupons. …" at bounding box center [263, 131] width 244 height 25
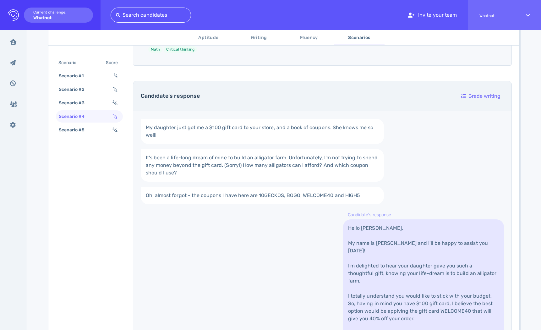
click at [279, 134] on link "My daughter just got me a $100 gift card to your store, and a book of coupons. …" at bounding box center [263, 131] width 244 height 25
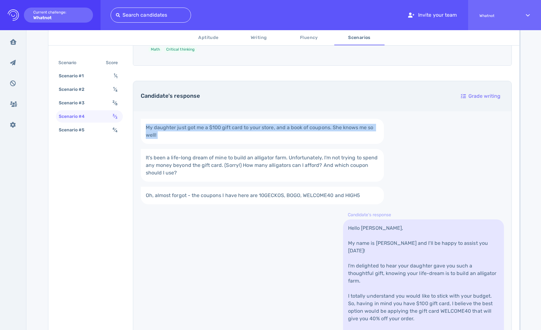
click at [275, 169] on link "It's been a life-long dream of mine to build an alligator farm. Unfortunately, …" at bounding box center [263, 165] width 244 height 33
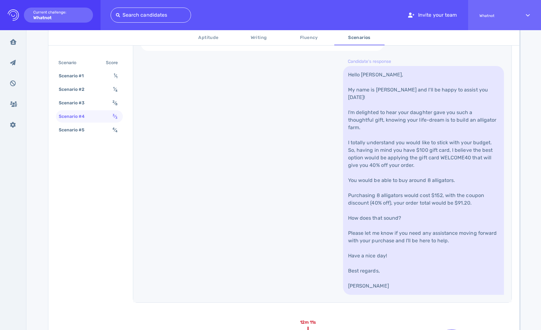
scroll to position [362, 0]
click at [387, 220] on link "Hello [PERSON_NAME], My name is [PERSON_NAME] and I'll be happy to assist you […" at bounding box center [423, 179] width 161 height 229
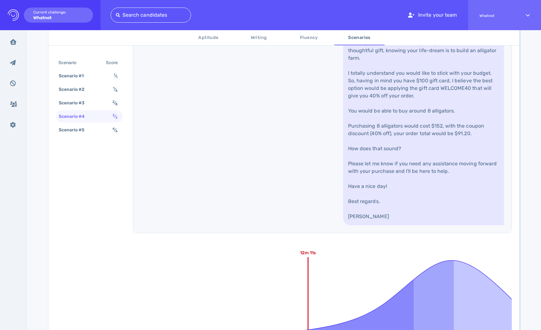
scroll to position [231, 0]
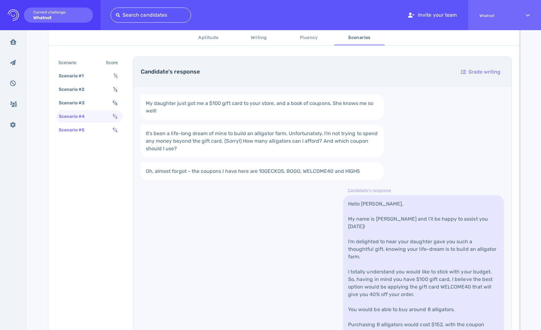
click at [94, 132] on div "Scenario #5 4 ⁄ 4" at bounding box center [89, 130] width 67 height 12
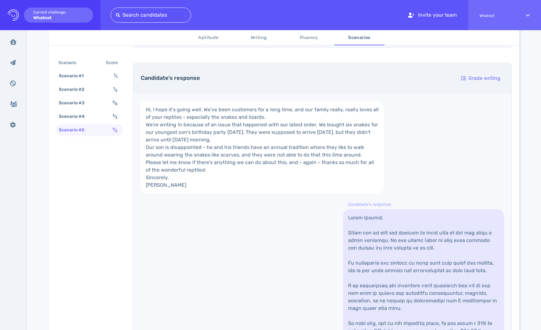
click at [180, 153] on link "Hi, I hope it's going well. We've been customers for a long time, and our famil…" at bounding box center [263, 147] width 244 height 93
drag, startPoint x: 180, startPoint y: 153, endPoint x: 187, endPoint y: 112, distance: 42.1
click at [187, 112] on link "Hi, I hope it's going well. We've been customers for a long time, and our famil…" at bounding box center [263, 147] width 244 height 93
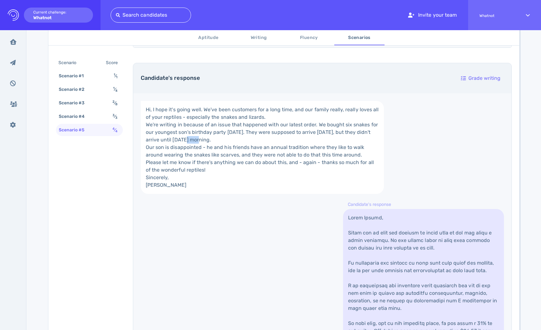
click at [187, 112] on link "Hi, I hope it's going well. We've been customers for a long time, and our famil…" at bounding box center [263, 147] width 244 height 93
drag, startPoint x: 187, startPoint y: 112, endPoint x: 187, endPoint y: 145, distance: 33.7
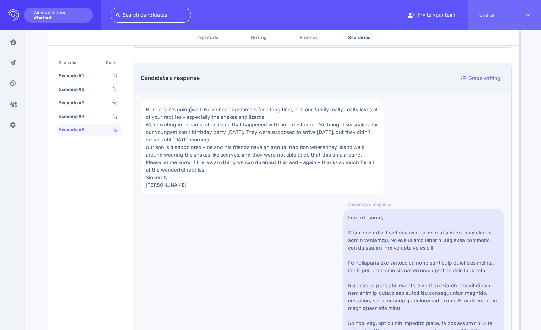
click at [187, 144] on link "Hi, I hope it's going well. We've been customers for a long time, and our famil…" at bounding box center [263, 147] width 244 height 93
click at [207, 156] on link "Hi, I hope it's going well. We've been customers for a long time, and our famil…" at bounding box center [263, 147] width 244 height 93
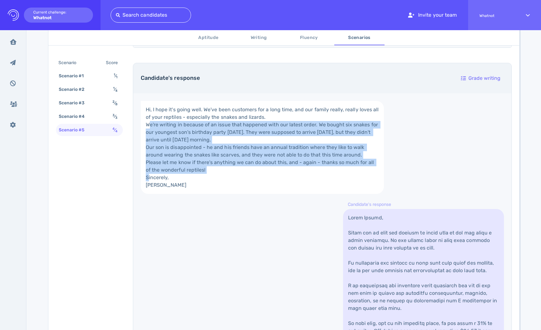
drag, startPoint x: 207, startPoint y: 156, endPoint x: 207, endPoint y: 231, distance: 75.5
click at [207, 194] on link "Hi, I hope it's going well. We've been customers for a long time, and our famil…" at bounding box center [263, 147] width 244 height 93
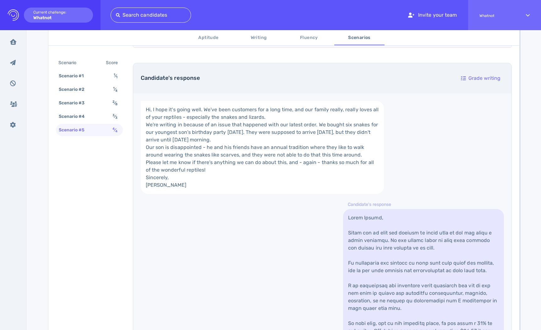
click at [207, 194] on link "Hi, I hope it's going well. We've been customers for a long time, and our famil…" at bounding box center [263, 147] width 244 height 93
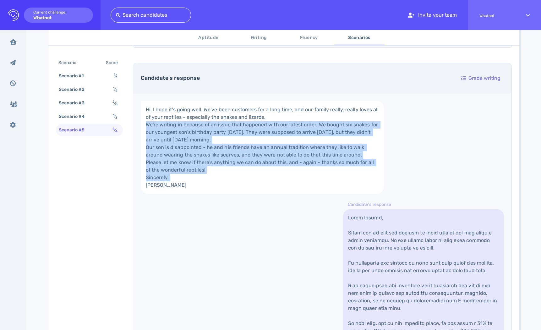
drag, startPoint x: 207, startPoint y: 243, endPoint x: 207, endPoint y: 130, distance: 113.2
click at [207, 131] on link "Hi, I hope it's going well. We've been customers for a long time, and our famil…" at bounding box center [263, 147] width 244 height 93
click at [207, 125] on link "Hi, I hope it's going well. We've been customers for a long time, and our famil…" at bounding box center [263, 147] width 244 height 93
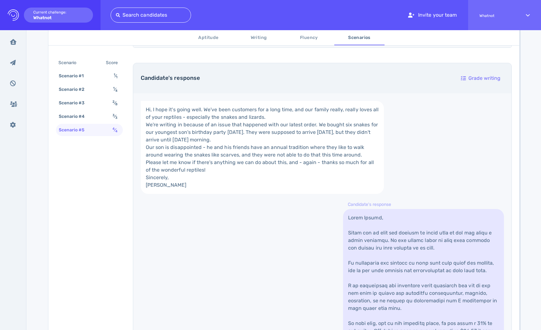
click at [207, 125] on link "Hi, I hope it's going well. We've been customers for a long time, and our famil…" at bounding box center [263, 147] width 244 height 93
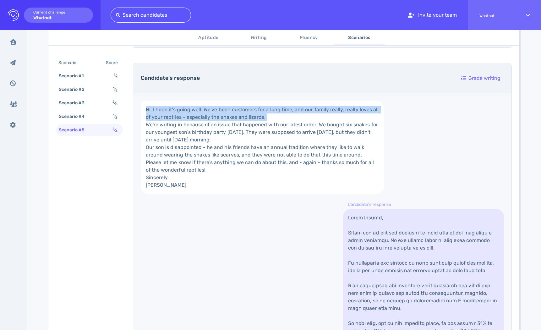
click at [207, 125] on link "Hi, I hope it's going well. We've been customers for a long time, and our famil…" at bounding box center [263, 147] width 244 height 93
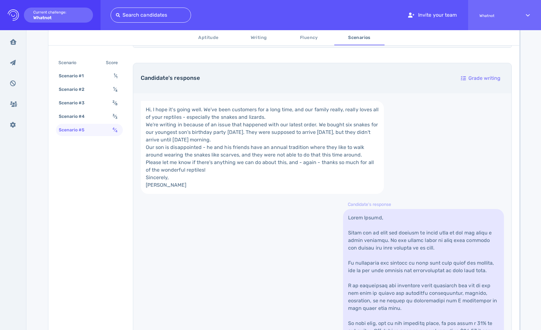
click at [207, 107] on link "Hi, I hope it's going well. We've been customers for a long time, and our famil…" at bounding box center [263, 147] width 244 height 93
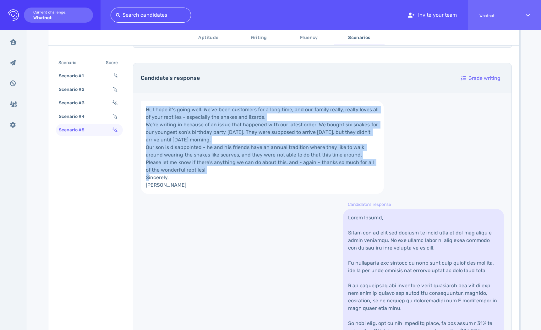
drag, startPoint x: 207, startPoint y: 107, endPoint x: 203, endPoint y: 233, distance: 126.1
click at [204, 194] on link "Hi, I hope it's going well. We've been customers for a long time, and our famil…" at bounding box center [263, 147] width 244 height 93
click at [203, 194] on link "Hi, I hope it's going well. We've been customers for a long time, and our famil…" at bounding box center [263, 147] width 244 height 93
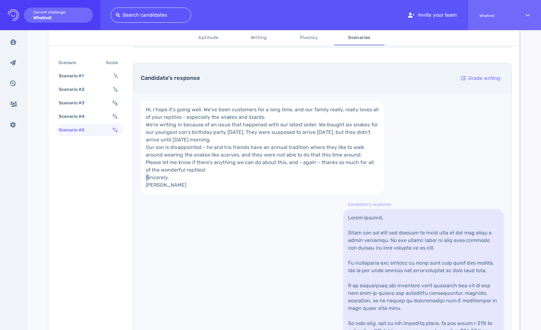
click at [203, 194] on link "Hi, I hope it's going well. We've been customers for a long time, and our famil…" at bounding box center [263, 147] width 244 height 93
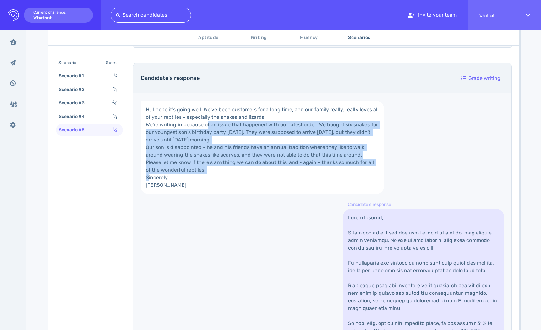
drag, startPoint x: 203, startPoint y: 233, endPoint x: 203, endPoint y: 142, distance: 90.6
click at [203, 143] on link "Hi, I hope it's going well. We've been customers for a long time, and our famil…" at bounding box center [263, 147] width 244 height 93
click at [203, 142] on link "Hi, I hope it's going well. We've been customers for a long time, and our famil…" at bounding box center [263, 147] width 244 height 93
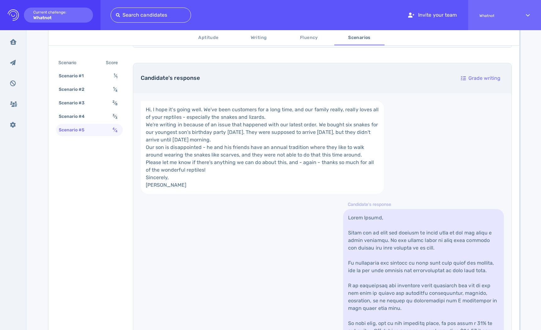
click at [203, 142] on link "Hi, I hope it's going well. We've been customers for a long time, and our famil…" at bounding box center [263, 147] width 244 height 93
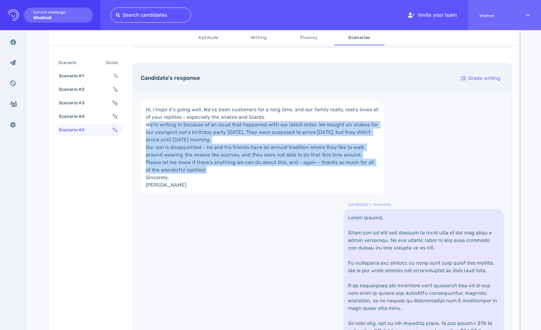
drag, startPoint x: 203, startPoint y: 142, endPoint x: 202, endPoint y: 228, distance: 85.2
click at [202, 194] on link "Hi, I hope it's going well. We've been customers for a long time, and our famil…" at bounding box center [263, 147] width 244 height 93
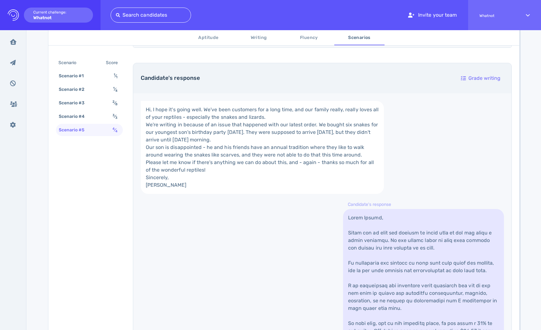
click at [204, 194] on link "Hi, I hope it's going well. We've been customers for a long time, and our famil…" at bounding box center [263, 147] width 244 height 93
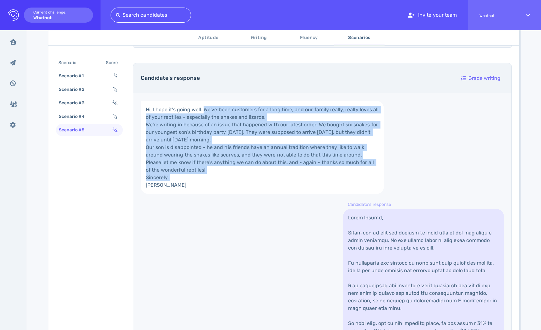
drag, startPoint x: 204, startPoint y: 242, endPoint x: 208, endPoint y: 106, distance: 136.2
click at [208, 106] on link "Hi, I hope it's going well. We've been customers for a long time, and our famil…" at bounding box center [263, 147] width 244 height 93
click at [202, 113] on link "Hi, I hope it's going well. We've been customers for a long time, and our famil…" at bounding box center [263, 147] width 244 height 93
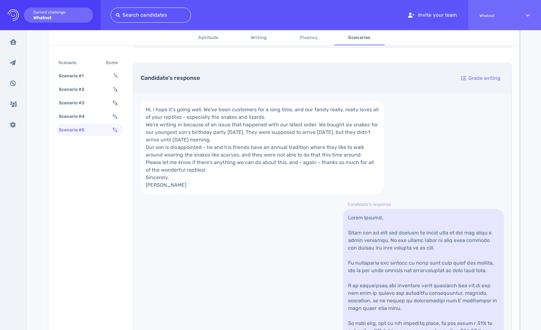
click at [202, 113] on link "Hi, I hope it's going well. We've been customers for a long time, and our famil…" at bounding box center [263, 147] width 244 height 93
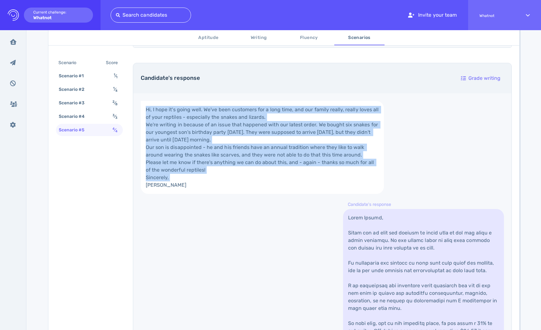
drag, startPoint x: 202, startPoint y: 113, endPoint x: 202, endPoint y: 242, distance: 129.5
click at [202, 194] on link "Hi, I hope it's going well. We've been customers for a long time, and our famil…" at bounding box center [263, 147] width 244 height 93
click at [203, 194] on link "Hi, I hope it's going well. We've been customers for a long time, and our famil…" at bounding box center [263, 147] width 244 height 93
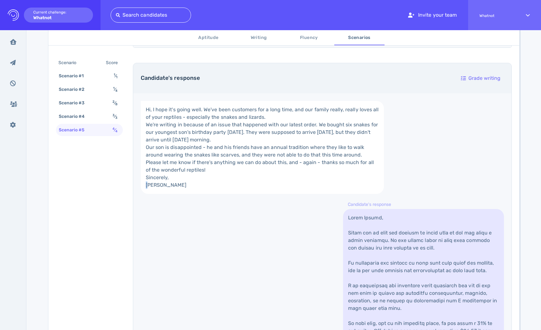
click at [203, 194] on link "Hi, I hope it's going well. We've been customers for a long time, and our famil…" at bounding box center [263, 147] width 244 height 93
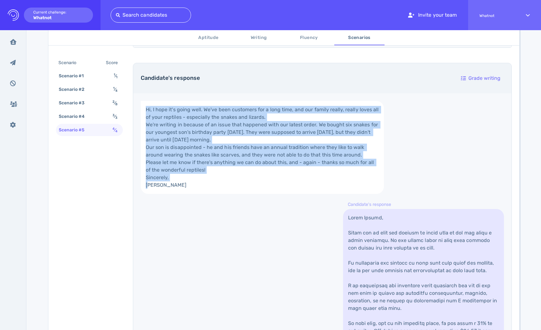
drag, startPoint x: 203, startPoint y: 255, endPoint x: 207, endPoint y: 126, distance: 128.7
click at [207, 127] on link "Hi, I hope it's going well. We've been customers for a long time, and our famil…" at bounding box center [263, 147] width 244 height 93
click at [208, 115] on link "Hi, I hope it's going well. We've been customers for a long time, and our famil…" at bounding box center [263, 147] width 244 height 93
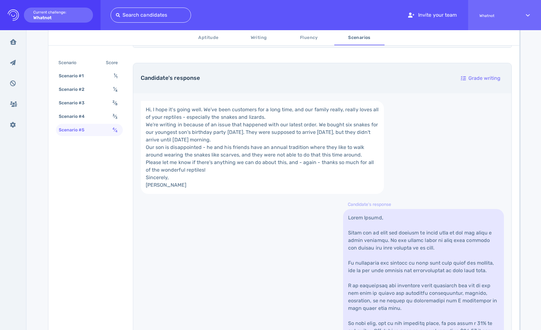
click at [208, 115] on link "Hi, I hope it's going well. We've been customers for a long time, and our famil…" at bounding box center [263, 147] width 244 height 93
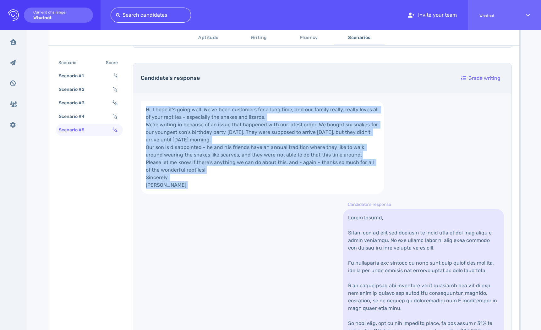
drag, startPoint x: 208, startPoint y: 115, endPoint x: 209, endPoint y: 277, distance: 161.9
click at [209, 277] on div "Hi, I hope it's going well. We've been customers for a long time, and our famil…" at bounding box center [322, 280] width 379 height 375
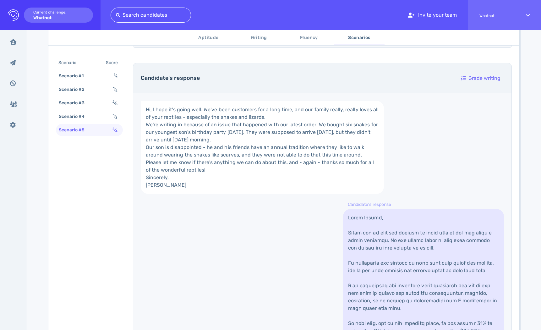
click at [212, 194] on link "Hi, I hope it's going well. We've been customers for a long time, and our famil…" at bounding box center [263, 147] width 244 height 93
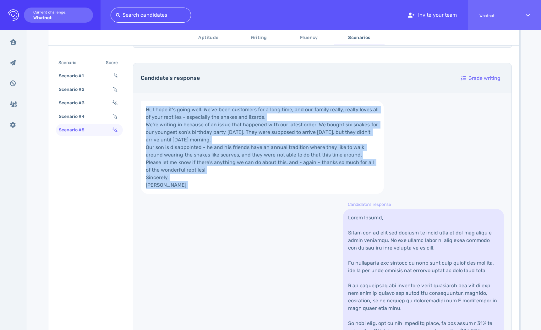
drag, startPoint x: 212, startPoint y: 265, endPoint x: 219, endPoint y: 110, distance: 155.2
click at [219, 110] on link "Hi, I hope it's going well. We've been customers for a long time, and our famil…" at bounding box center [263, 147] width 244 height 93
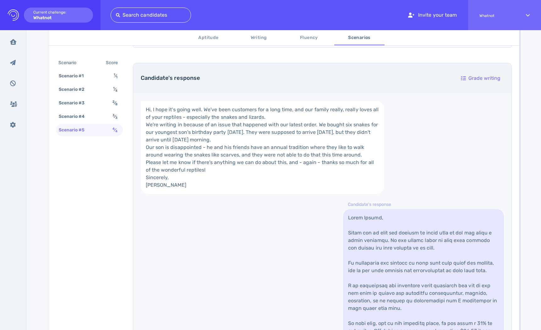
click at [219, 110] on link "Hi, I hope it's going well. We've been customers for a long time, and our famil…" at bounding box center [263, 147] width 244 height 93
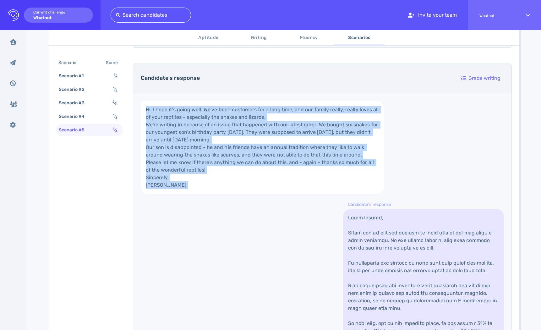
drag, startPoint x: 219, startPoint y: 110, endPoint x: 218, endPoint y: 258, distance: 147.5
click at [219, 194] on link "Hi, I hope it's going well. We've been customers for a long time, and our famil…" at bounding box center [263, 147] width 244 height 93
click at [218, 194] on link "Hi, I hope it's going well. We've been customers for a long time, and our famil…" at bounding box center [263, 147] width 244 height 93
drag, startPoint x: 218, startPoint y: 258, endPoint x: 219, endPoint y: 127, distance: 130.5
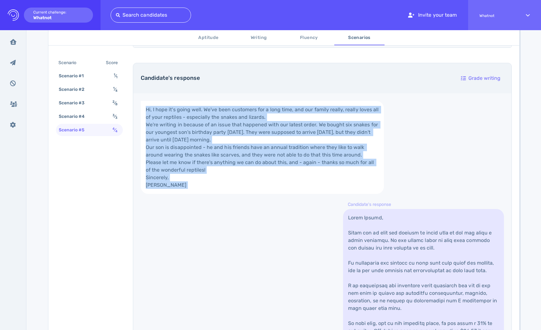
click at [219, 127] on link "Hi, I hope it's going well. We've been customers for a long time, and our famil…" at bounding box center [263, 147] width 244 height 93
click at [225, 112] on link "Hi, I hope it's going well. We've been customers for a long time, and our famil…" at bounding box center [263, 147] width 244 height 93
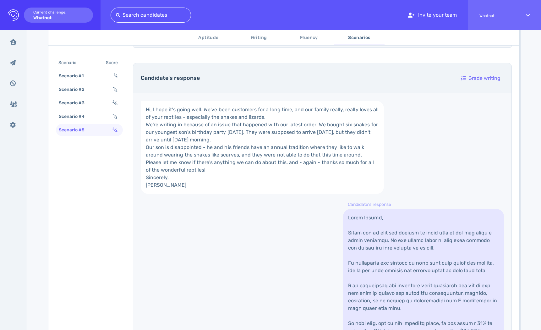
click at [225, 112] on link "Hi, I hope it's going well. We've been customers for a long time, and our famil…" at bounding box center [263, 147] width 244 height 93
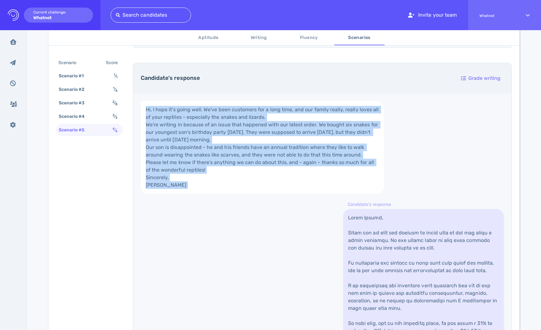
drag, startPoint x: 225, startPoint y: 112, endPoint x: 224, endPoint y: 263, distance: 150.9
click at [225, 194] on link "Hi, I hope it's going well. We've been customers for a long time, and our famil…" at bounding box center [263, 147] width 244 height 93
click at [341, 183] on link "Hi, I hope it's going well. We've been customers for a long time, and our famil…" at bounding box center [263, 147] width 244 height 93
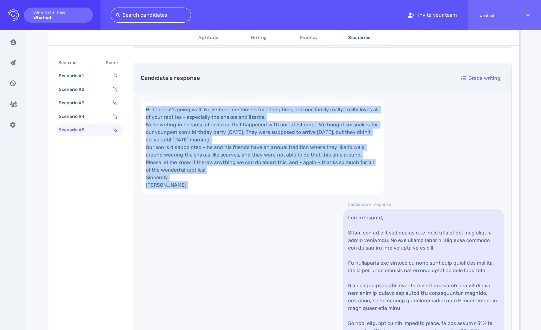
click at [346, 112] on link "Hi, I hope it's going well. We've been customers for a long time, and our famil…" at bounding box center [263, 147] width 244 height 93
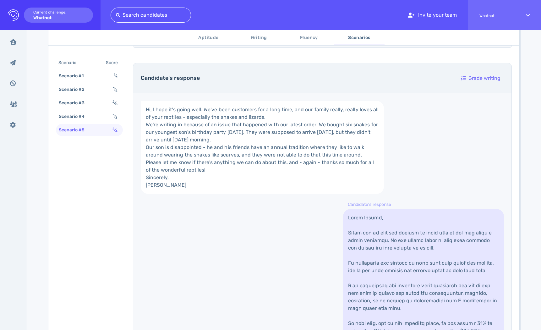
click at [346, 112] on link "Hi, I hope it's going well. We've been customers for a long time, and our famil…" at bounding box center [263, 147] width 244 height 93
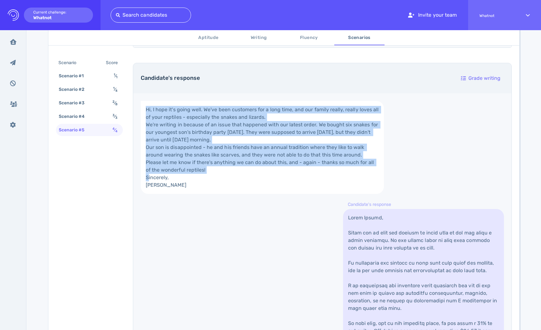
drag, startPoint x: 346, startPoint y: 112, endPoint x: 338, endPoint y: 236, distance: 123.5
click at [338, 194] on link "Hi, I hope it's going well. We've been customers for a long time, and our famil…" at bounding box center [263, 147] width 244 height 93
drag, startPoint x: 338, startPoint y: 236, endPoint x: 338, endPoint y: 125, distance: 111.0
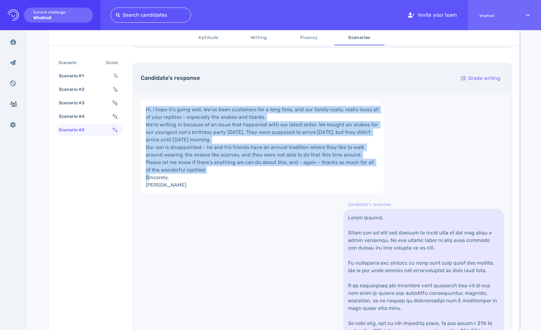
click at [338, 125] on link "Hi, I hope it's going well. We've been customers for a long time, and our famil…" at bounding box center [263, 147] width 244 height 93
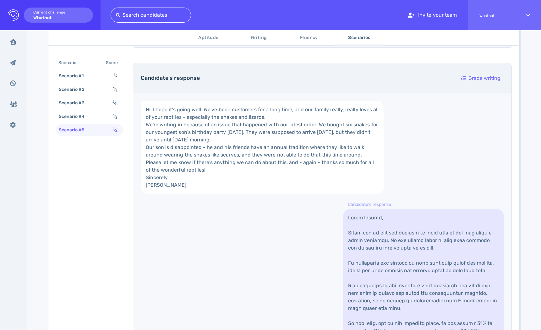
click at [338, 125] on link "Hi, I hope it's going well. We've been customers for a long time, and our famil…" at bounding box center [263, 147] width 244 height 93
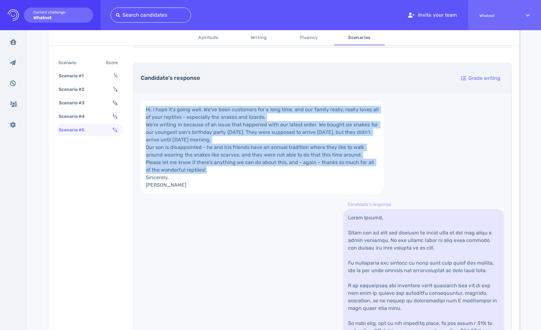
drag, startPoint x: 338, startPoint y: 125, endPoint x: 323, endPoint y: 236, distance: 112.9
click at [323, 194] on link "Hi, I hope it's going well. We've been customers for a long time, and our famil…" at bounding box center [263, 147] width 244 height 93
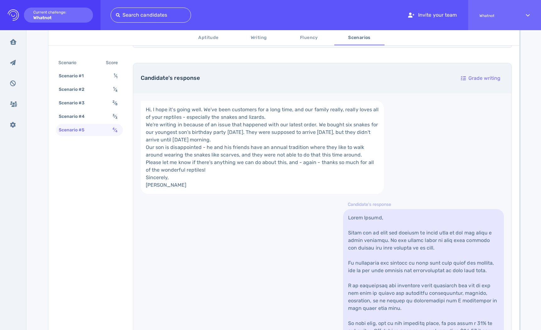
click at [323, 194] on link "Hi, I hope it's going well. We've been customers for a long time, and our famil…" at bounding box center [263, 147] width 244 height 93
drag, startPoint x: 323, startPoint y: 236, endPoint x: 324, endPoint y: 131, distance: 105.0
click at [324, 132] on link "Hi, I hope it's going well. We've been customers for a long time, and our famil…" at bounding box center [263, 147] width 244 height 93
click at [324, 131] on link "Hi, I hope it's going well. We've been customers for a long time, and our famil…" at bounding box center [263, 147] width 244 height 93
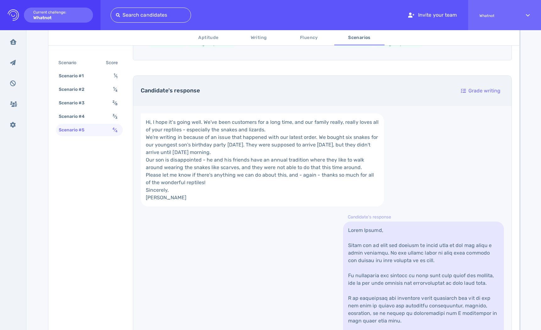
scroll to position [257, 0]
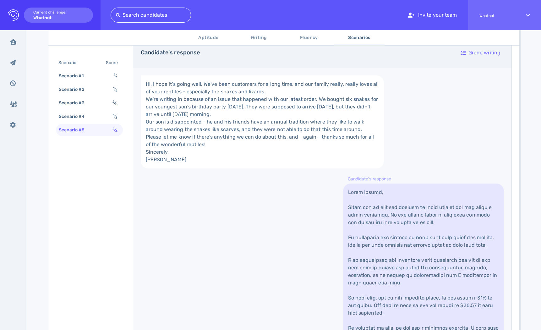
click at [318, 94] on link "Hi, I hope it's going well. We've been customers for a long time, and our famil…" at bounding box center [263, 121] width 244 height 93
click at [316, 89] on link "Hi, I hope it's going well. We've been customers for a long time, and our famil…" at bounding box center [263, 121] width 244 height 93
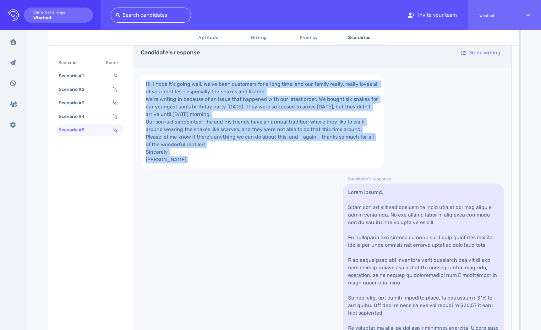
drag, startPoint x: 316, startPoint y: 89, endPoint x: 308, endPoint y: 244, distance: 155.2
click at [308, 244] on div "Hi, I hope it's going well. We've been customers for a long time, and our famil…" at bounding box center [322, 255] width 379 height 375
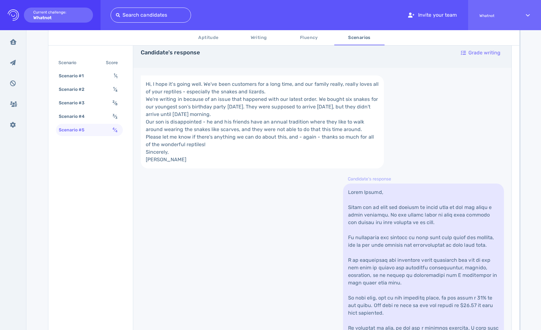
click at [309, 91] on link "Hi, I hope it's going well. We've been customers for a long time, and our famil…" at bounding box center [263, 121] width 244 height 93
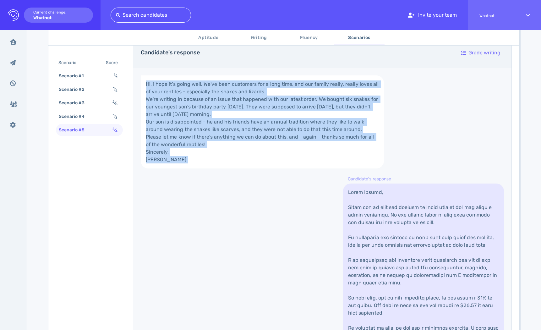
drag, startPoint x: 309, startPoint y: 91, endPoint x: 296, endPoint y: 232, distance: 142.2
click at [296, 169] on link "Hi, I hope it's going well. We've been customers for a long time, and our famil…" at bounding box center [263, 121] width 244 height 93
drag, startPoint x: 296, startPoint y: 232, endPoint x: 310, endPoint y: 81, distance: 152.2
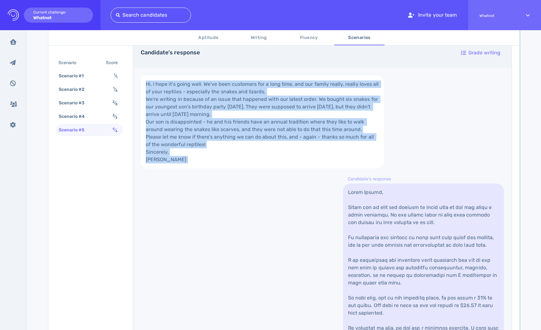
click at [309, 83] on link "Hi, I hope it's going well. We've been customers for a long time, and our famil…" at bounding box center [263, 121] width 244 height 93
click at [310, 81] on link "Hi, I hope it's going well. We've been customers for a long time, and our famil…" at bounding box center [263, 121] width 244 height 93
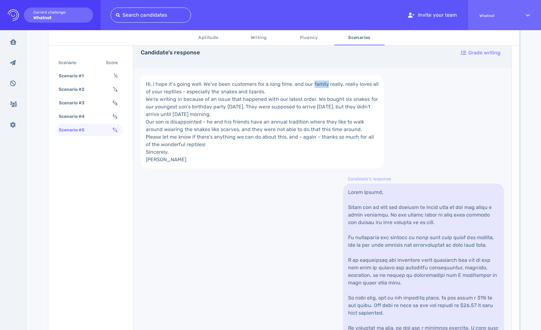
click at [310, 81] on link "Hi, I hope it's going well. We've been customers for a long time, and our famil…" at bounding box center [263, 121] width 244 height 93
drag, startPoint x: 310, startPoint y: 81, endPoint x: 310, endPoint y: 209, distance: 128.3
click at [310, 169] on link "Hi, I hope it's going well. We've been customers for a long time, and our famil…" at bounding box center [263, 121] width 244 height 93
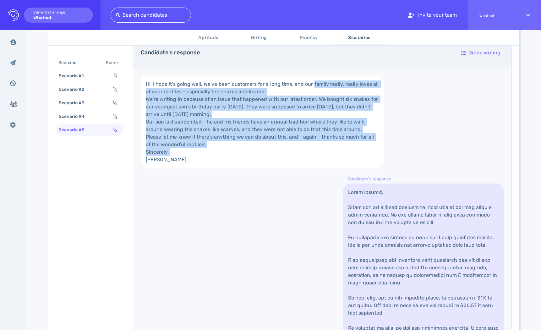
drag, startPoint x: 310, startPoint y: 226, endPoint x: 315, endPoint y: 77, distance: 148.8
click at [315, 79] on link "Hi, I hope it's going well. We've been customers for a long time, and our famil…" at bounding box center [263, 121] width 244 height 93
click at [302, 96] on link "Hi, I hope it's going well. We've been customers for a long time, and our famil…" at bounding box center [263, 121] width 244 height 93
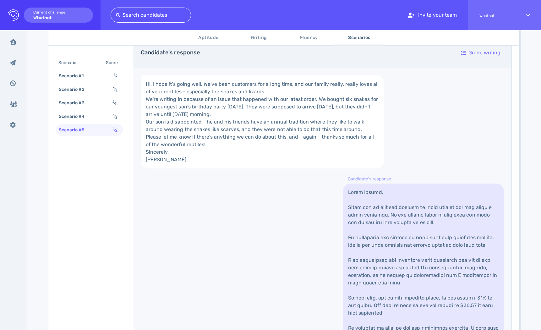
click at [302, 96] on link "Hi, I hope it's going well. We've been customers for a long time, and our famil…" at bounding box center [263, 121] width 244 height 93
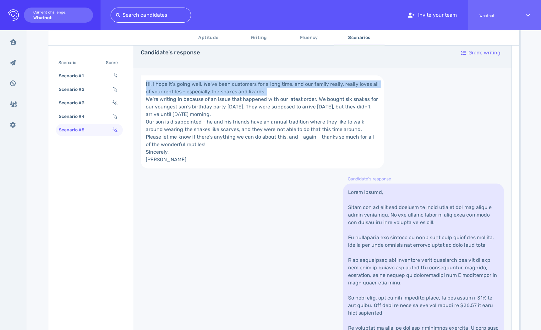
click at [302, 96] on link "Hi, I hope it's going well. We've been customers for a long time, and our famil…" at bounding box center [263, 121] width 244 height 93
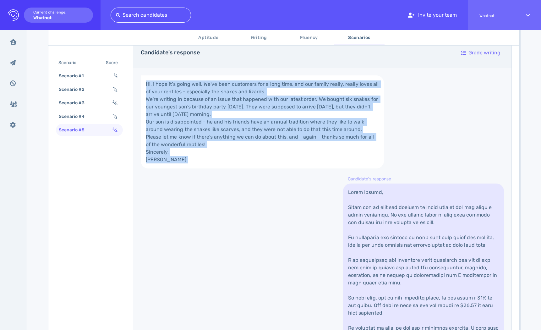
drag, startPoint x: 302, startPoint y: 96, endPoint x: 302, endPoint y: 236, distance: 140.2
click at [302, 169] on link "Hi, I hope it's going well. We've been customers for a long time, and our famil…" at bounding box center [263, 121] width 244 height 93
drag, startPoint x: 302, startPoint y: 236, endPoint x: 309, endPoint y: 89, distance: 147.6
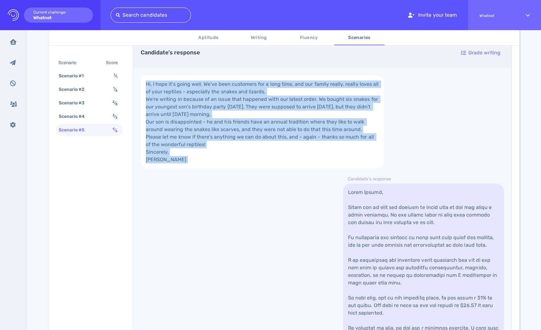
click at [309, 89] on link "Hi, I hope it's going well. We've been customers for a long time, and our famil…" at bounding box center [263, 121] width 244 height 93
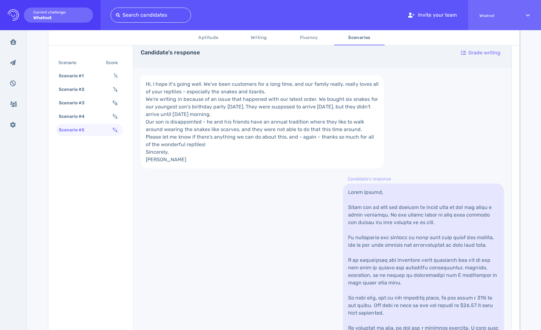
click at [316, 119] on link "Hi, I hope it's going well. We've been customers for a long time, and our famil…" at bounding box center [263, 121] width 244 height 93
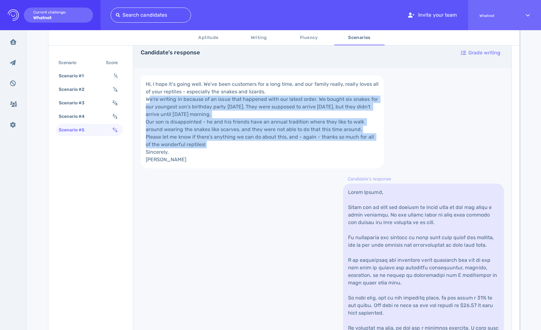
drag, startPoint x: 316, startPoint y: 119, endPoint x: 315, endPoint y: 196, distance: 76.4
click at [315, 169] on link "Hi, I hope it's going well. We've been customers for a long time, and our famil…" at bounding box center [263, 121] width 244 height 93
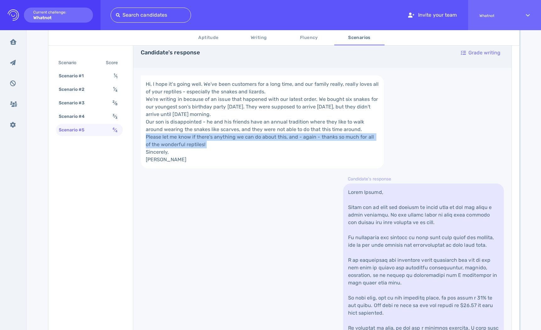
click at [315, 169] on link "Hi, I hope it's going well. We've been customers for a long time, and our famil…" at bounding box center [263, 121] width 244 height 93
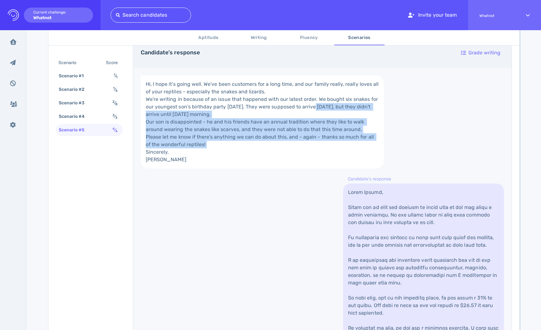
drag, startPoint x: 315, startPoint y: 196, endPoint x: 315, endPoint y: 119, distance: 76.4
click at [315, 120] on link "Hi, I hope it's going well. We've been customers for a long time, and our famil…" at bounding box center [263, 121] width 244 height 93
click at [315, 119] on link "Hi, I hope it's going well. We've been customers for a long time, and our famil…" at bounding box center [263, 121] width 244 height 93
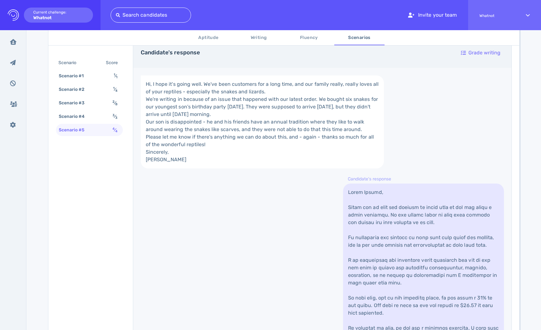
click at [315, 119] on link "Hi, I hope it's going well. We've been customers for a long time, and our famil…" at bounding box center [263, 121] width 244 height 93
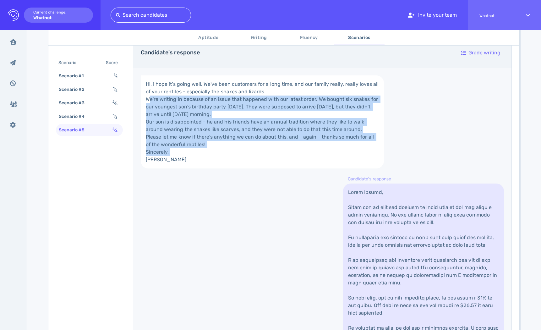
drag, startPoint x: 315, startPoint y: 119, endPoint x: 299, endPoint y: 228, distance: 109.9
click at [299, 169] on link "Hi, I hope it's going well. We've been customers for a long time, and our famil…" at bounding box center [263, 121] width 244 height 93
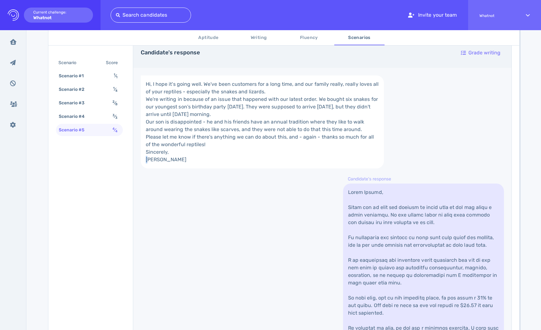
click at [299, 169] on link "Hi, I hope it's going well. We've been customers for a long time, and our famil…" at bounding box center [263, 121] width 244 height 93
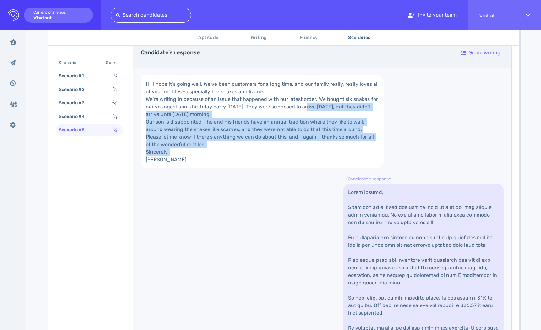
drag, startPoint x: 299, startPoint y: 228, endPoint x: 304, endPoint y: 120, distance: 108.3
click at [304, 121] on link "Hi, I hope it's going well. We've been customers for a long time, and our famil…" at bounding box center [263, 121] width 244 height 93
click at [304, 120] on link "Hi, I hope it's going well. We've been customers for a long time, and our famil…" at bounding box center [263, 121] width 244 height 93
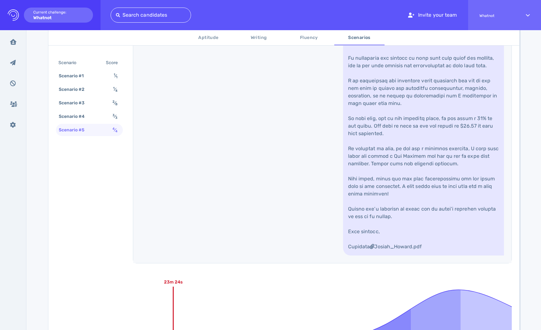
scroll to position [437, 0]
click at [391, 152] on link "Josiah_Howard.pdf" at bounding box center [423, 130] width 161 height 252
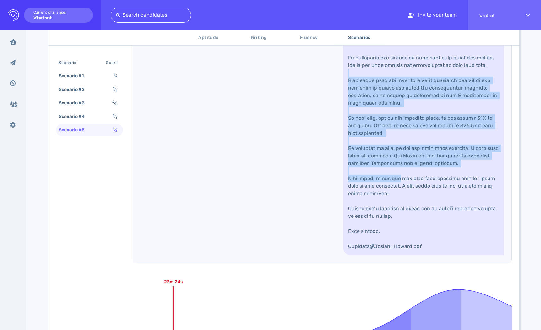
drag, startPoint x: 391, startPoint y: 152, endPoint x: 391, endPoint y: 265, distance: 113.2
click at [391, 255] on link "Josiah_Howard.pdf" at bounding box center [423, 130] width 161 height 252
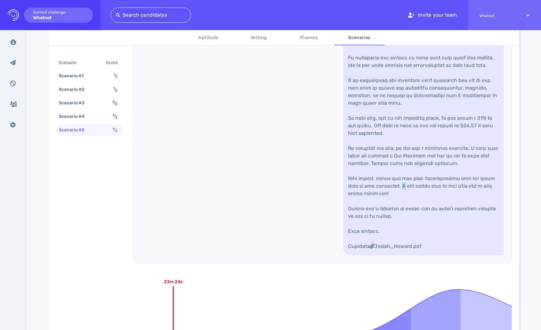
click at [391, 255] on link "Josiah_Howard.pdf" at bounding box center [423, 130] width 161 height 252
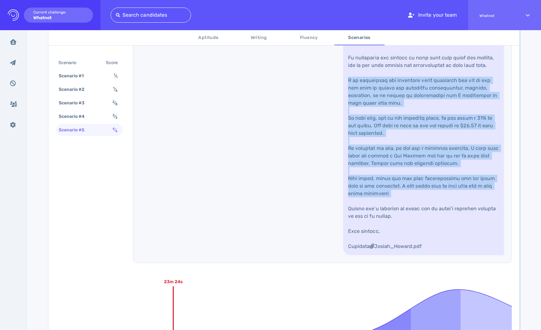
drag, startPoint x: 391, startPoint y: 265, endPoint x: 391, endPoint y: 170, distance: 94.6
click at [391, 170] on link "Josiah_Howard.pdf" at bounding box center [423, 130] width 161 height 252
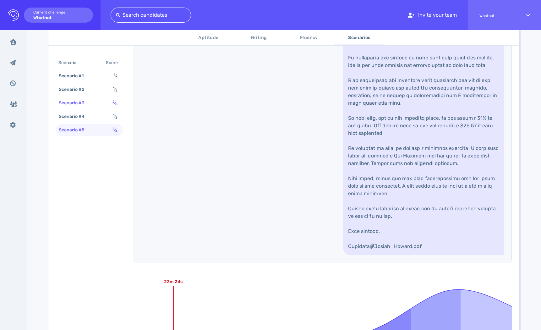
click at [89, 102] on div "Scenario #3" at bounding box center [75, 102] width 35 height 9
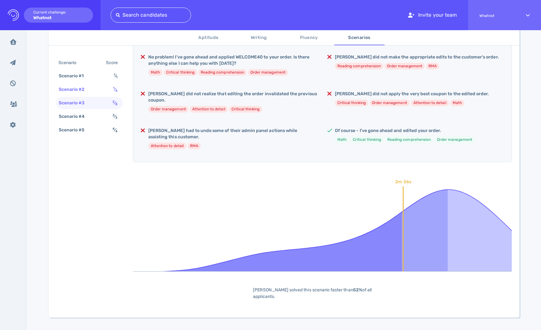
click at [88, 93] on div "Scenario #2" at bounding box center [75, 89] width 35 height 9
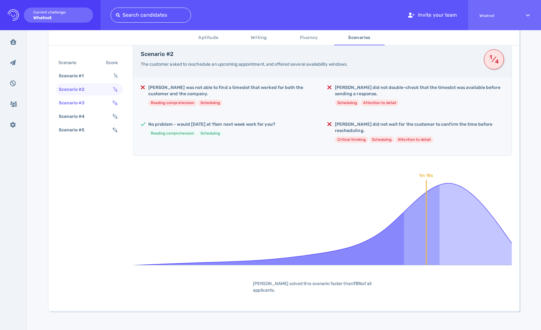
click at [87, 104] on div "Scenario #3" at bounding box center [75, 102] width 35 height 9
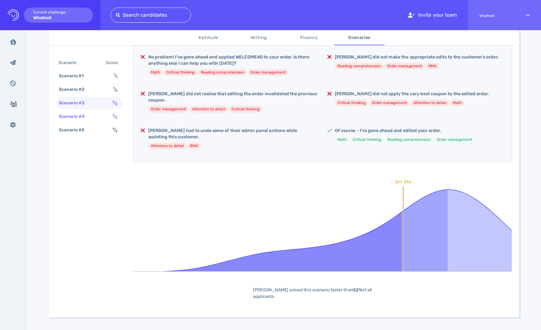
click at [85, 121] on div "Scenario #4 3 ⁄ 3" at bounding box center [89, 116] width 67 height 12
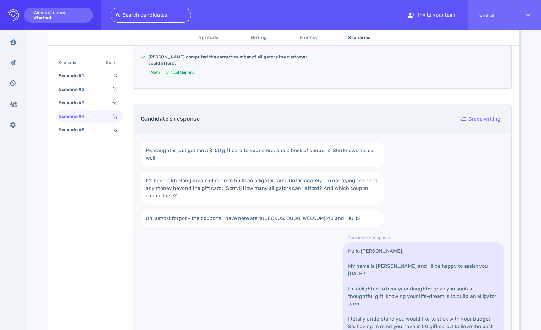
scroll to position [437, 0]
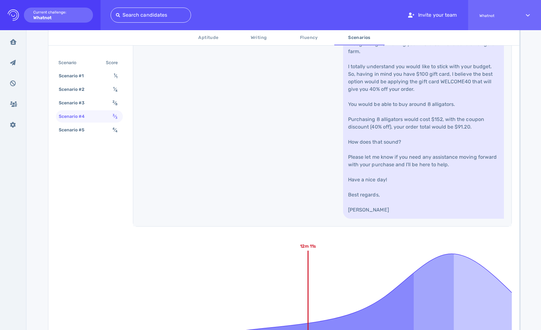
click at [84, 136] on div "Scenario Score Scenario #1 1 ⁄ 1 Scenario #2 1 ⁄ 4 Scenario #3 2 ⁄ 8 Scenario #…" at bounding box center [89, 97] width 67 height 80
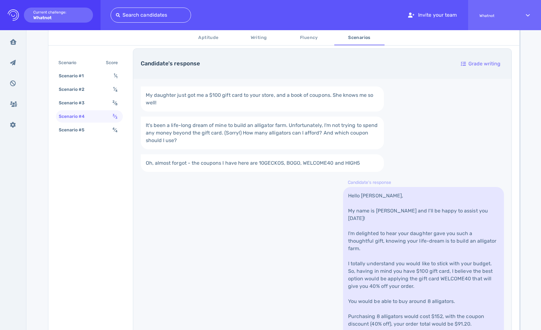
scroll to position [239, 0]
click at [96, 90] on div "Scenario #2 1 ⁄ 4" at bounding box center [89, 89] width 67 height 12
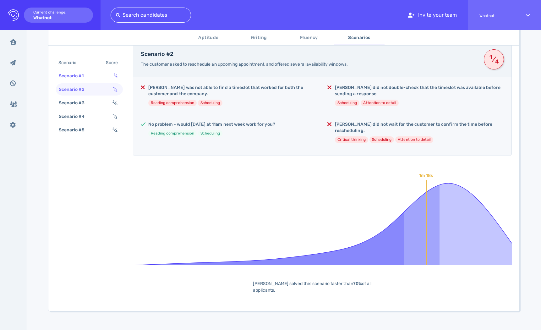
click at [90, 76] on div "Scenario #1 1 ⁄ 1" at bounding box center [89, 76] width 67 height 12
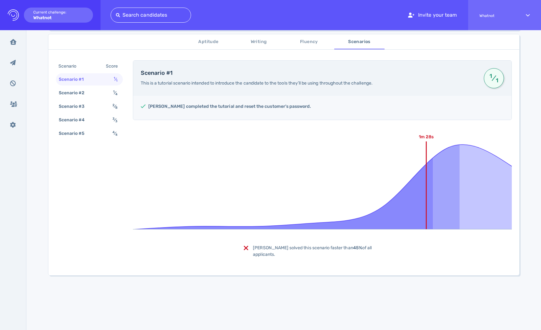
scroll to position [104, 0]
click at [88, 92] on div "Scenario #2" at bounding box center [75, 92] width 35 height 9
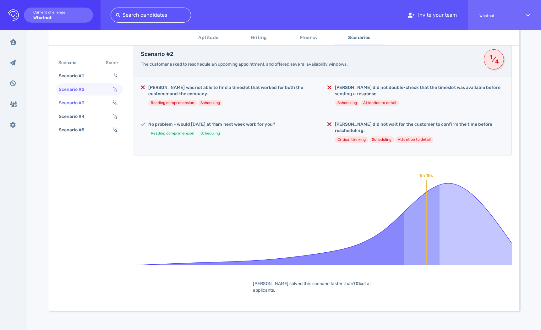
click at [88, 106] on div "Scenario #3" at bounding box center [75, 102] width 35 height 9
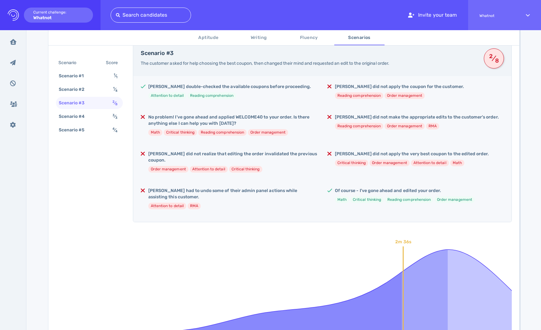
scroll to position [122, 0]
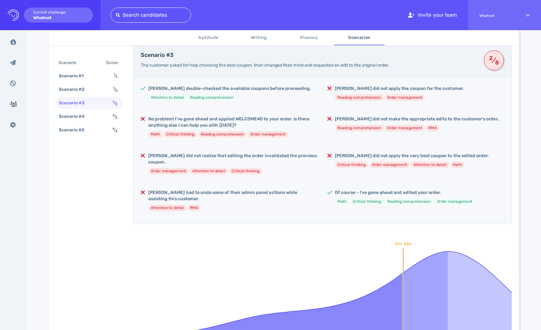
click at [161, 121] on h5 "No problem! I've gone ahead and applied WELCOME40 to your order. Is there anyth…" at bounding box center [232, 122] width 169 height 13
click at [185, 120] on h5 "No problem! I've gone ahead and applied WELCOME40 to your order. Is there anyth…" at bounding box center [232, 122] width 169 height 13
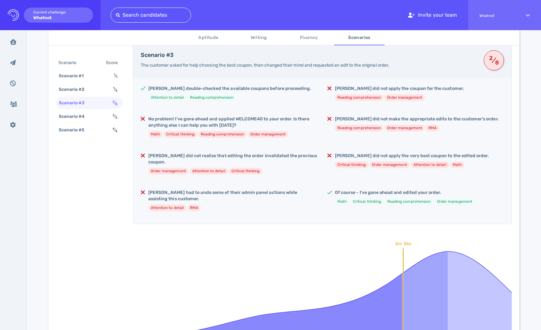
click at [185, 120] on h5 "No problem! I've gone ahead and applied WELCOME40 to your order. Is there anyth…" at bounding box center [232, 122] width 169 height 13
click at [202, 120] on h5 "No problem! I've gone ahead and applied WELCOME40 to your order. Is there anyth…" at bounding box center [232, 122] width 169 height 13
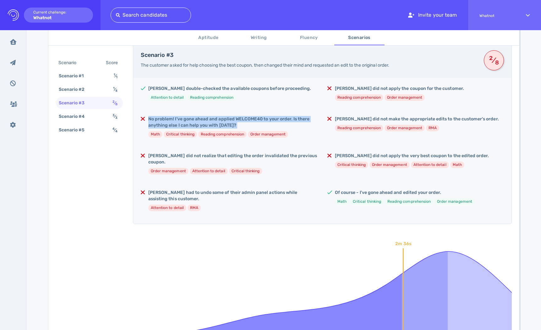
click at [202, 120] on h5 "No problem! I've gone ahead and applied WELCOME40 to your order. Is there anyth…" at bounding box center [232, 122] width 169 height 13
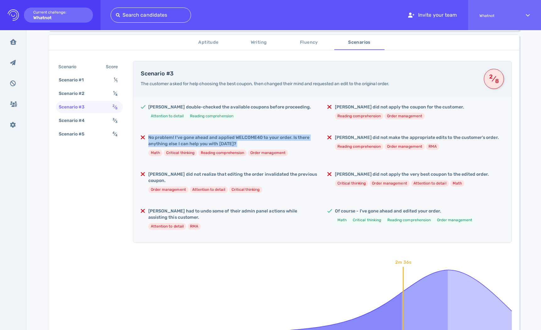
click at [361, 106] on h5 "[PERSON_NAME] did not apply the coupon for the customer." at bounding box center [399, 107] width 129 height 6
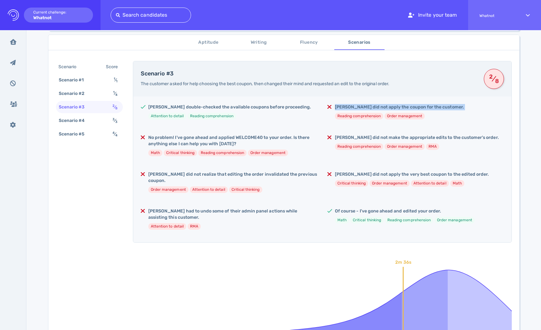
click at [361, 106] on h5 "[PERSON_NAME] did not apply the coupon for the customer." at bounding box center [399, 107] width 129 height 6
click at [352, 136] on h5 "[PERSON_NAME] did not make the appropriate edits to the customer's order." at bounding box center [417, 138] width 164 height 6
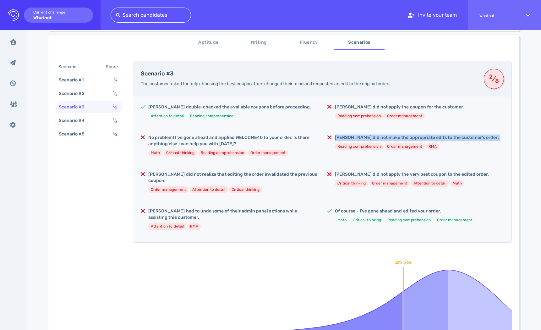
click at [352, 136] on h5 "[PERSON_NAME] did not make the appropriate edits to the customer's order." at bounding box center [417, 138] width 164 height 6
click at [350, 170] on div "[PERSON_NAME] double-checked the available coupons before proceeding. Attention…" at bounding box center [322, 170] width 379 height 146
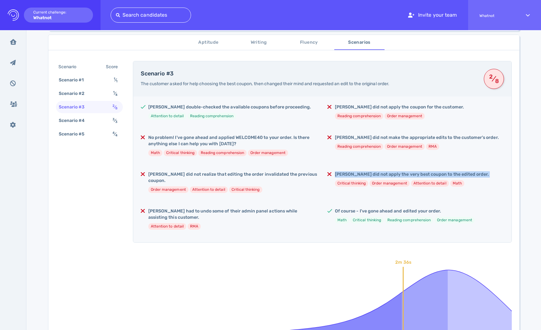
click at [361, 137] on h5 "[PERSON_NAME] did not make the appropriate edits to the customer's order." at bounding box center [417, 138] width 164 height 6
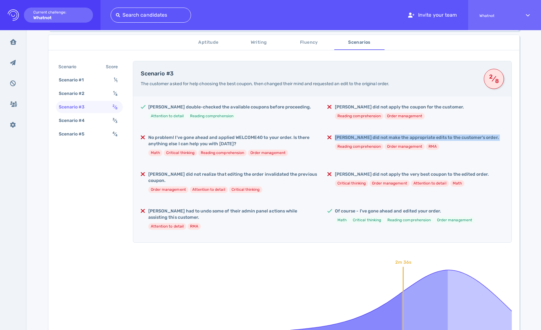
click at [361, 137] on h5 "[PERSON_NAME] did not make the appropriate edits to the customer's order." at bounding box center [417, 138] width 164 height 6
click at [279, 141] on h5 "No problem! I've gone ahead and applied WELCOME40 to your order. Is there anyth…" at bounding box center [232, 141] width 169 height 13
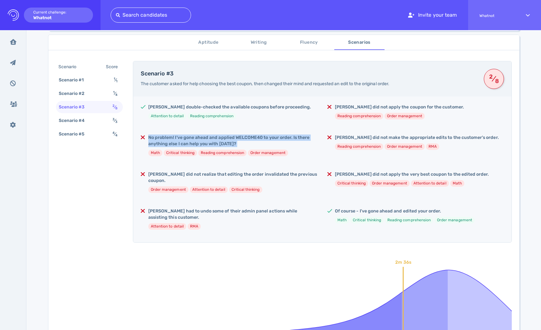
click at [267, 173] on h5 "[PERSON_NAME] did not realize that editing the order invalidated the previous c…" at bounding box center [232, 177] width 169 height 13
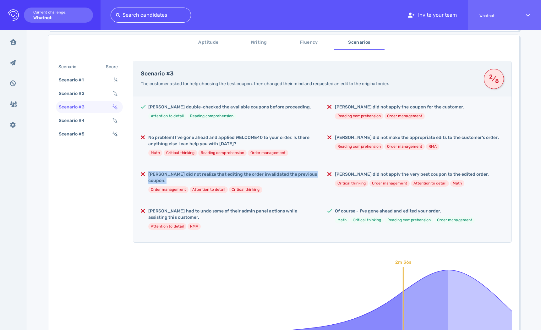
click at [267, 173] on h5 "[PERSON_NAME] did not realize that editing the order invalidated the previous c…" at bounding box center [232, 177] width 169 height 13
click at [286, 208] on h5 "[PERSON_NAME] had to undo some of their admin panel actions while assisting thi…" at bounding box center [232, 214] width 169 height 13
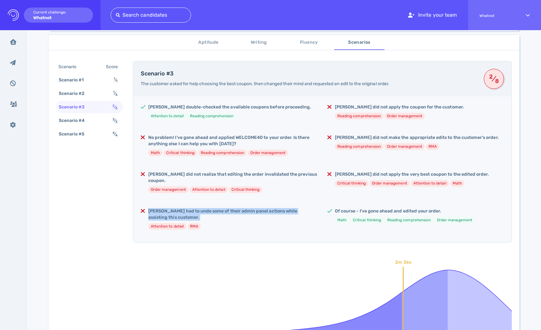
click at [376, 175] on h5 "[PERSON_NAME] did not apply the very best coupon to the edited order." at bounding box center [412, 174] width 154 height 6
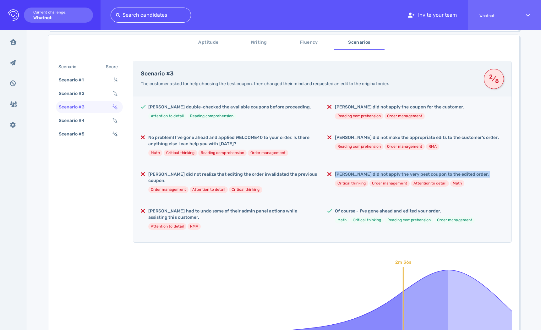
click at [376, 175] on h5 "[PERSON_NAME] did not apply the very best coupon to the edited order." at bounding box center [412, 174] width 154 height 6
click at [306, 208] on h5 "[PERSON_NAME] had to undo some of their admin panel actions while assisting thi…" at bounding box center [232, 214] width 169 height 13
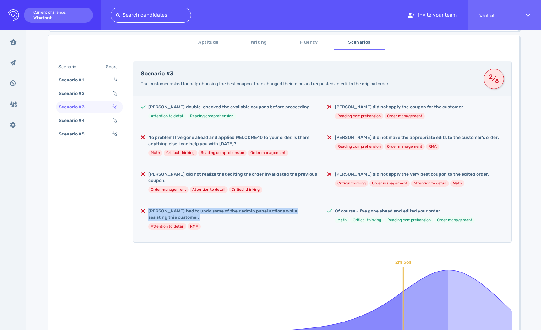
click at [311, 200] on div "[PERSON_NAME] double-checked the available coupons before proceeding. Attention…" at bounding box center [322, 170] width 379 height 146
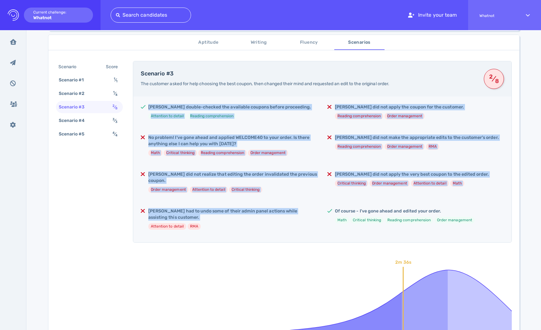
drag, startPoint x: 312, startPoint y: 204, endPoint x: 318, endPoint y: 103, distance: 102.0
click at [317, 103] on div "[PERSON_NAME] double-checked the available coupons before proceeding. Attention…" at bounding box center [322, 170] width 379 height 146
click at [318, 103] on div "[PERSON_NAME] double-checked the available coupons before proceeding. Attention…" at bounding box center [322, 170] width 379 height 146
drag, startPoint x: 318, startPoint y: 103, endPoint x: 317, endPoint y: 224, distance: 121.4
click at [317, 224] on div "[PERSON_NAME] double-checked the available coupons before proceeding. Attention…" at bounding box center [322, 170] width 379 height 146
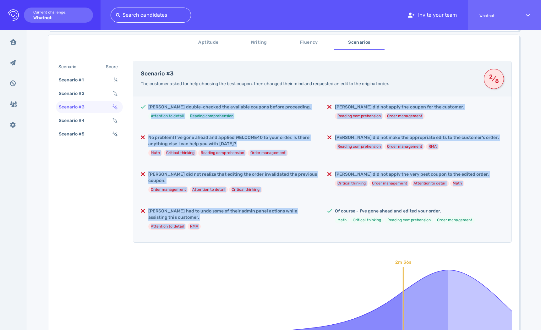
click at [317, 224] on div "[PERSON_NAME] double-checked the available coupons before proceeding. Attention…" at bounding box center [322, 170] width 379 height 146
drag, startPoint x: 317, startPoint y: 224, endPoint x: 330, endPoint y: 84, distance: 140.2
click at [330, 84] on div "Scenario #3 The customer asked for help choosing the best coupon, then changed …" at bounding box center [322, 152] width 379 height 182
click at [304, 98] on div "[PERSON_NAME] double-checked the available coupons before proceeding. Attention…" at bounding box center [322, 170] width 379 height 146
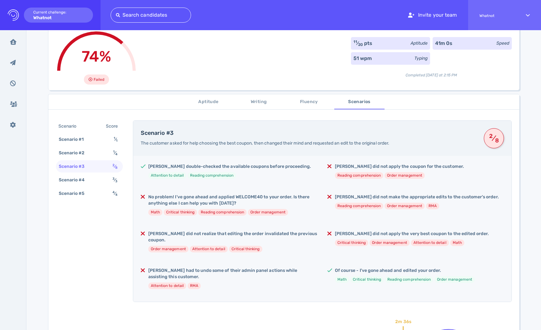
click at [270, 131] on h4 "Scenario #3" at bounding box center [309, 133] width 336 height 7
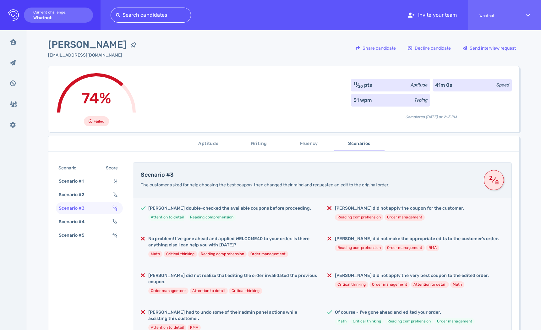
scroll to position [0, 0]
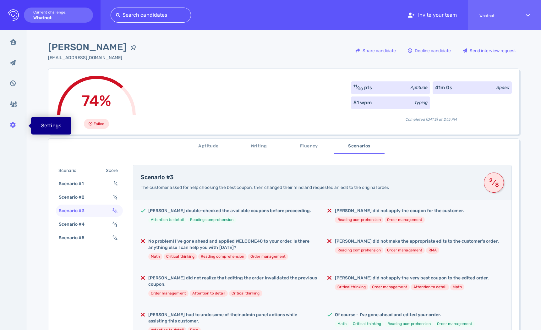
click at [15, 125] on icon at bounding box center [13, 125] width 6 height 6
click at [371, 104] on div "51 wpm Typing" at bounding box center [390, 103] width 79 height 13
click at [310, 154] on div "Aptitude Writing Fluency Scenarios Scenario Score Scenario #1 1 ⁄ 1 Scenario #2…" at bounding box center [283, 320] width 471 height 363
click at [310, 152] on button "Fluency" at bounding box center [309, 146] width 50 height 15
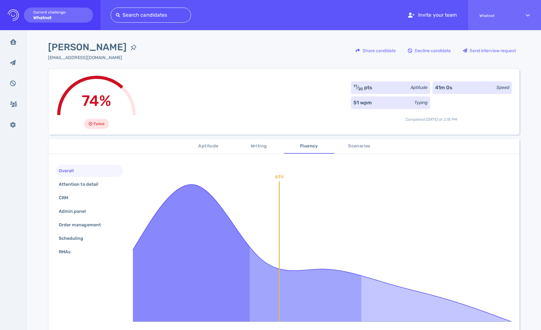
click at [264, 151] on button "Writing" at bounding box center [259, 146] width 50 height 15
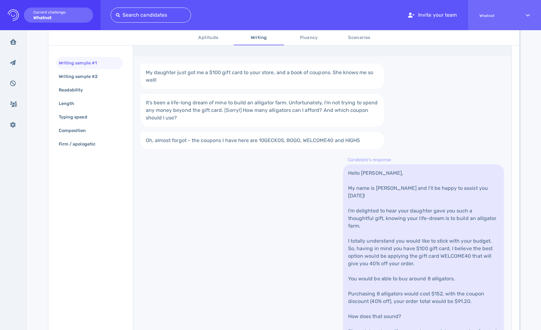
scroll to position [140, 0]
click at [386, 207] on link "Hello [PERSON_NAME], My name is [PERSON_NAME] and I'll be happy to assist you […" at bounding box center [423, 278] width 161 height 229
click at [388, 268] on link "Hello [PERSON_NAME], My name is [PERSON_NAME] and I'll be happy to assist you […" at bounding box center [423, 278] width 161 height 229
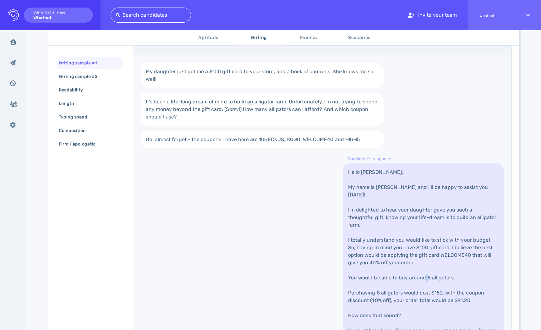
click at [388, 268] on link "Hello [PERSON_NAME], My name is [PERSON_NAME] and I'll be happy to assist you […" at bounding box center [423, 278] width 161 height 229
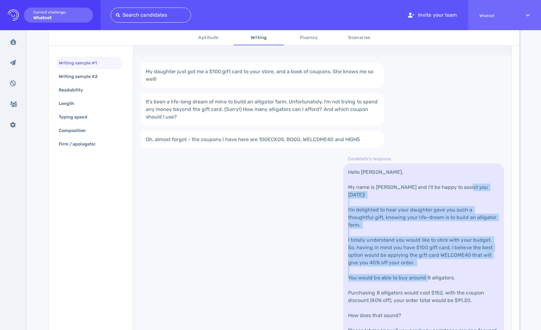
drag, startPoint x: 388, startPoint y: 268, endPoint x: 395, endPoint y: 178, distance: 89.9
click at [394, 180] on link "Hello [PERSON_NAME], My name is [PERSON_NAME] and I'll be happy to assist you […" at bounding box center [423, 278] width 161 height 229
click at [395, 178] on link "Hello [PERSON_NAME], My name is [PERSON_NAME] and I'll be happy to assist you […" at bounding box center [423, 278] width 161 height 229
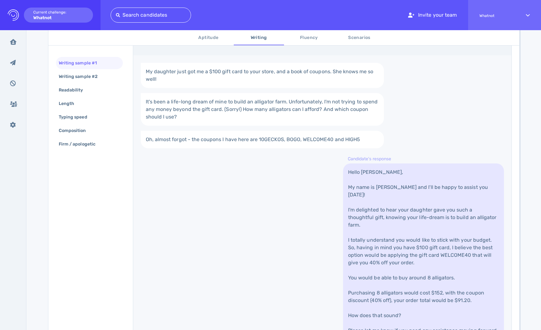
click at [395, 178] on link "Hello [PERSON_NAME], My name is [PERSON_NAME] and I'll be happy to assist you […" at bounding box center [423, 278] width 161 height 229
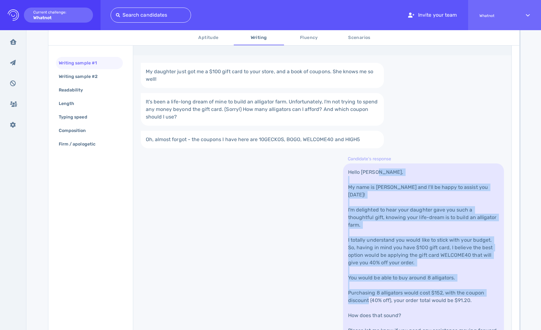
drag, startPoint x: 395, startPoint y: 178, endPoint x: 393, endPoint y: 283, distance: 105.4
click at [394, 283] on link "Hello [PERSON_NAME], My name is [PERSON_NAME] and I'll be happy to assist you […" at bounding box center [423, 278] width 161 height 229
click at [393, 283] on link "Hello [PERSON_NAME], My name is [PERSON_NAME] and I'll be happy to assist you […" at bounding box center [423, 278] width 161 height 229
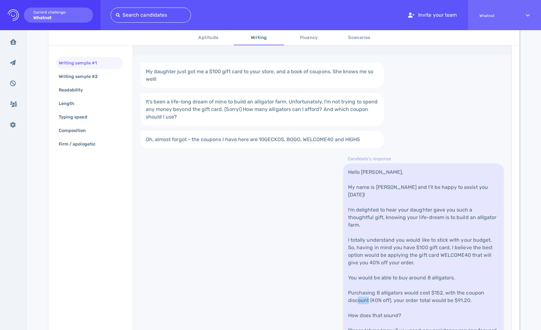
click at [393, 283] on link "Hello [PERSON_NAME], My name is [PERSON_NAME] and I'll be happy to assist you […" at bounding box center [423, 278] width 161 height 229
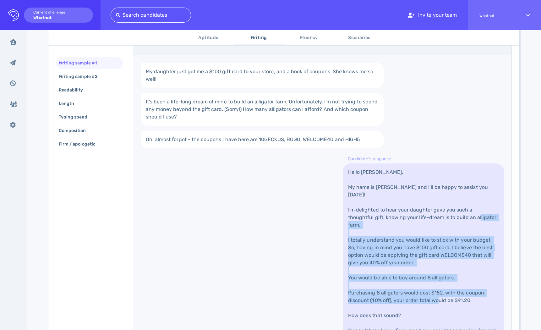
drag, startPoint x: 393, startPoint y: 283, endPoint x: 393, endPoint y: 207, distance: 76.4
click at [393, 209] on link "Hello [PERSON_NAME], My name is [PERSON_NAME] and I'll be happy to assist you […" at bounding box center [423, 278] width 161 height 229
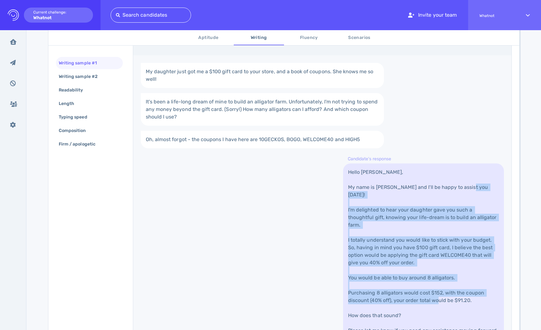
click at [393, 206] on link "Hello [PERSON_NAME], My name is [PERSON_NAME] and I'll be happy to assist you […" at bounding box center [423, 278] width 161 height 229
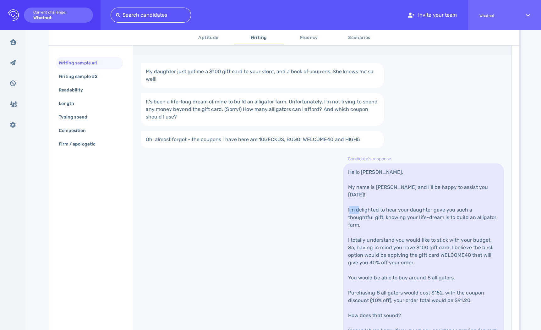
click at [393, 206] on link "Hello [PERSON_NAME], My name is [PERSON_NAME] and I'll be happy to assist you […" at bounding box center [423, 278] width 161 height 229
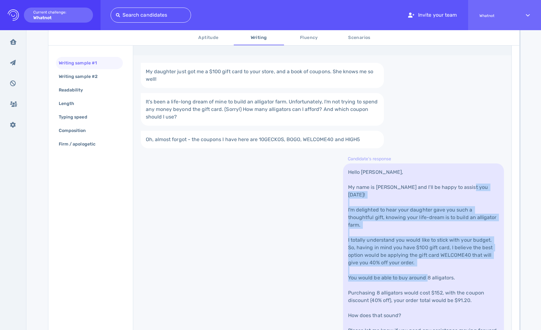
drag, startPoint x: 393, startPoint y: 206, endPoint x: 393, endPoint y: 270, distance: 63.8
click at [393, 269] on link "Hello [PERSON_NAME], My name is [PERSON_NAME] and I'll be happy to assist you […" at bounding box center [423, 278] width 161 height 229
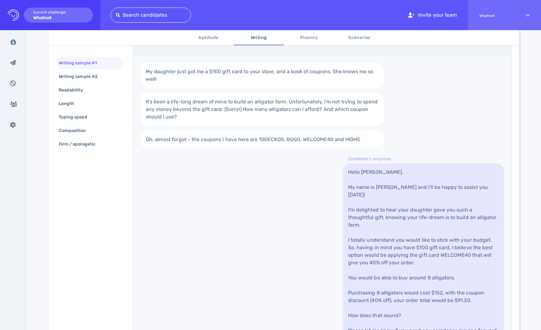
click at [393, 277] on link "Hello [PERSON_NAME], My name is [PERSON_NAME] and I'll be happy to assist you […" at bounding box center [423, 278] width 161 height 229
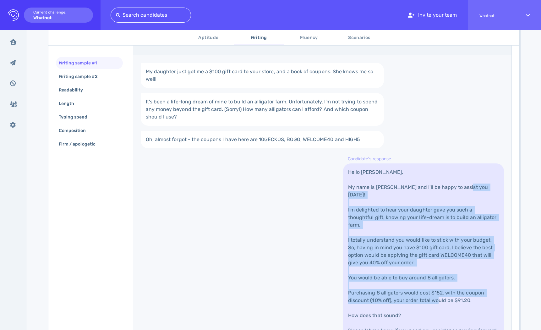
drag, startPoint x: 393, startPoint y: 277, endPoint x: 393, endPoint y: 192, distance: 85.2
click at [393, 194] on link "Hello [PERSON_NAME], My name is [PERSON_NAME] and I'll be happy to assist you […" at bounding box center [423, 278] width 161 height 229
click at [393, 192] on link "Hello [PERSON_NAME], My name is [PERSON_NAME] and I'll be happy to assist you […" at bounding box center [423, 278] width 161 height 229
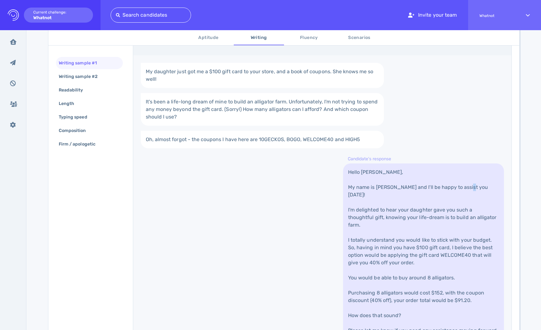
click at [393, 192] on link "Hello [PERSON_NAME], My name is [PERSON_NAME] and I'll be happy to assist you […" at bounding box center [423, 278] width 161 height 229
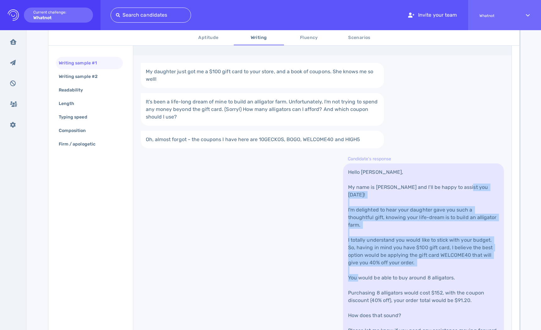
drag, startPoint x: 393, startPoint y: 192, endPoint x: 392, endPoint y: 260, distance: 67.9
click at [392, 260] on link "Hello [PERSON_NAME], My name is [PERSON_NAME] and I'll be happy to assist you […" at bounding box center [423, 278] width 161 height 229
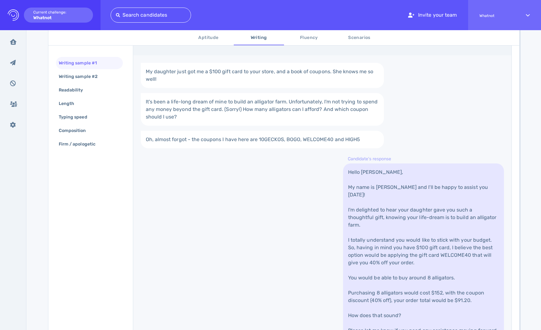
click at [392, 283] on link "Hello [PERSON_NAME], My name is [PERSON_NAME] and I'll be happy to assist you […" at bounding box center [423, 278] width 161 height 229
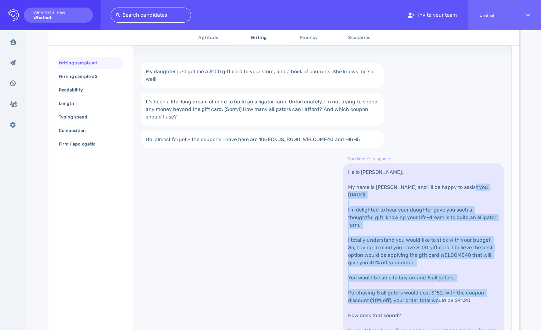
drag, startPoint x: 392, startPoint y: 283, endPoint x: 392, endPoint y: 205, distance: 78.3
click at [392, 205] on link "Hello [PERSON_NAME], My name is [PERSON_NAME] and I'll be happy to assist you […" at bounding box center [423, 278] width 161 height 229
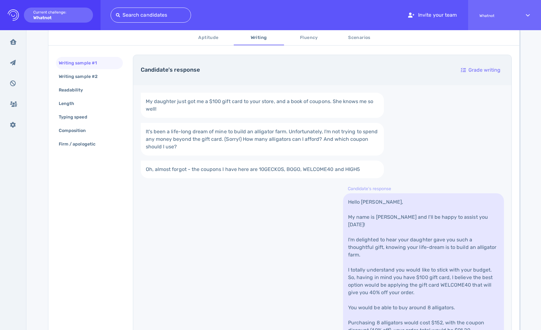
scroll to position [0, 0]
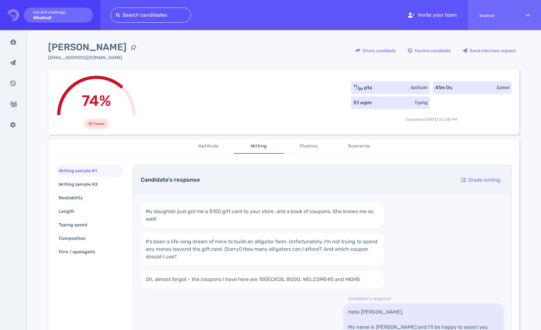
click at [193, 152] on button "Aptitude" at bounding box center [209, 146] width 50 height 15
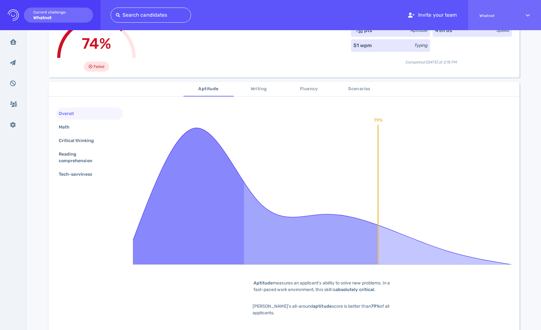
scroll to position [58, 0]
